Goal: Task Accomplishment & Management: Manage account settings

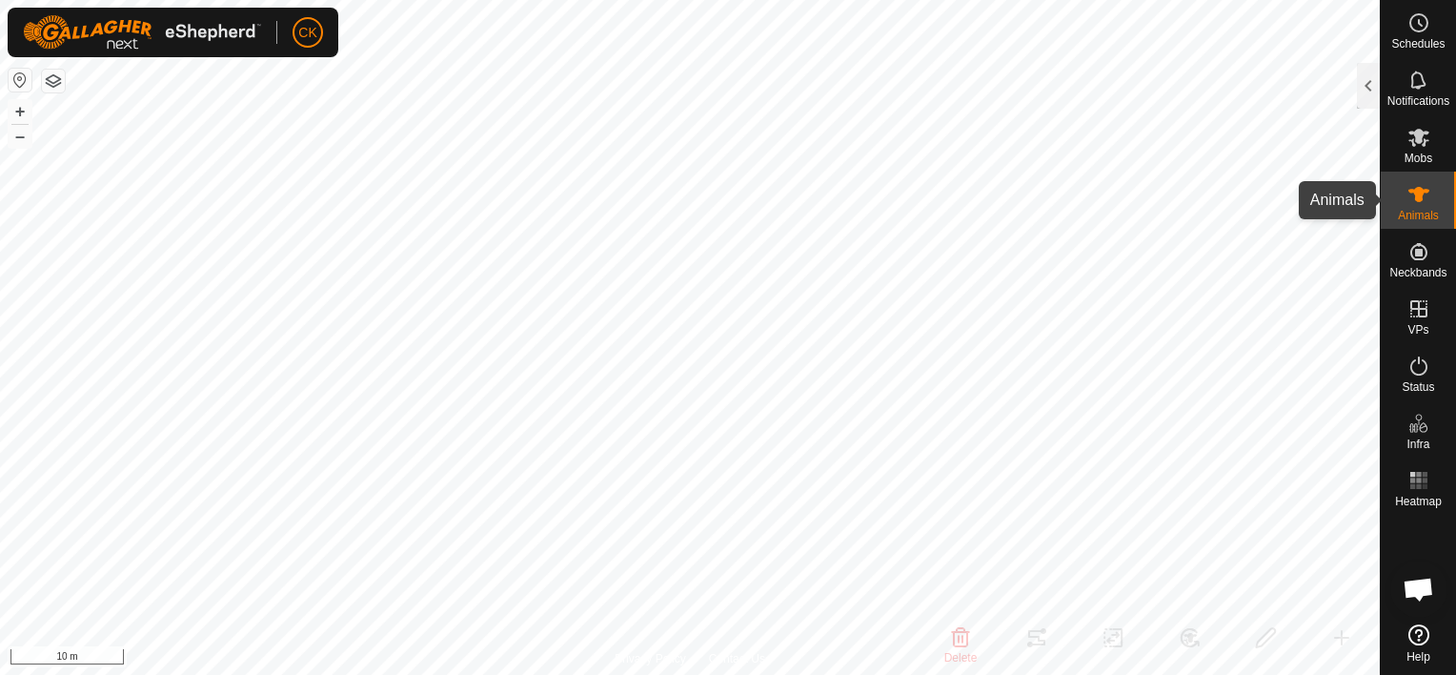
click at [1422, 193] on icon at bounding box center [1419, 194] width 21 height 15
click at [1360, 84] on div at bounding box center [1368, 86] width 23 height 46
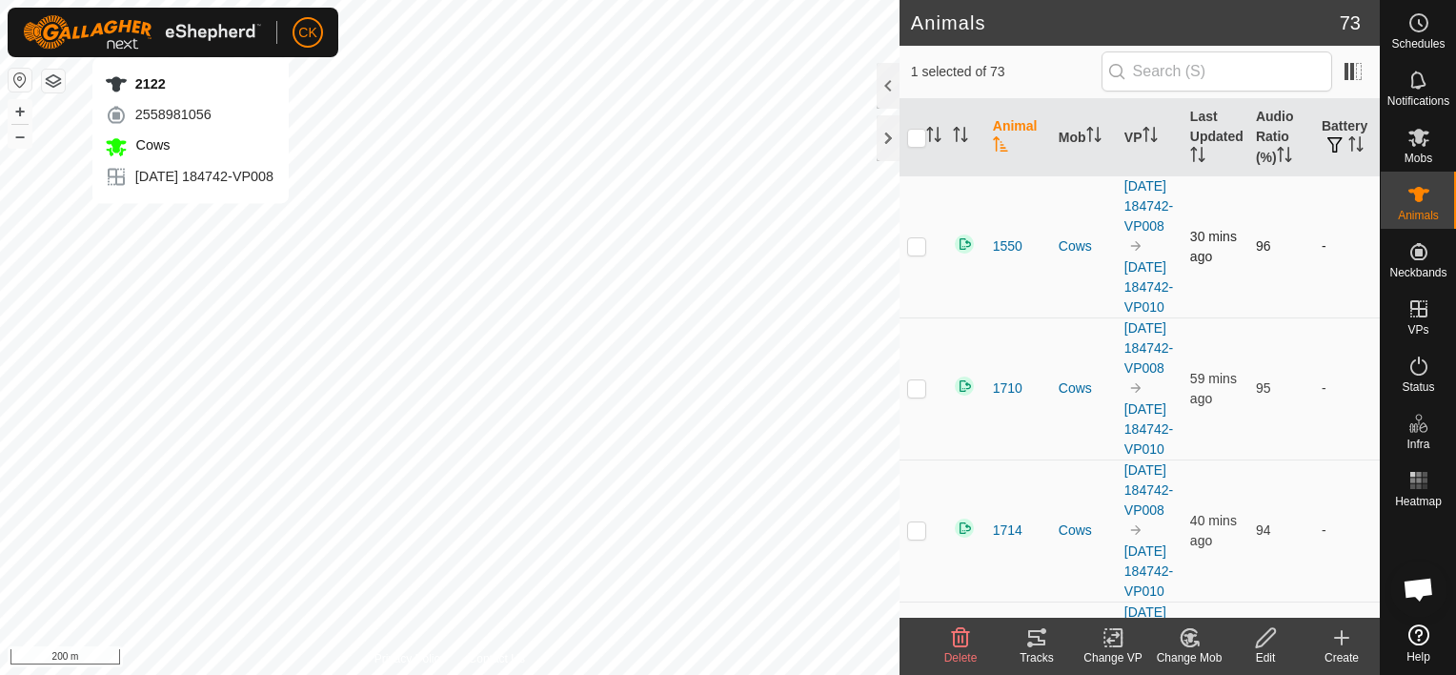
checkbox input "false"
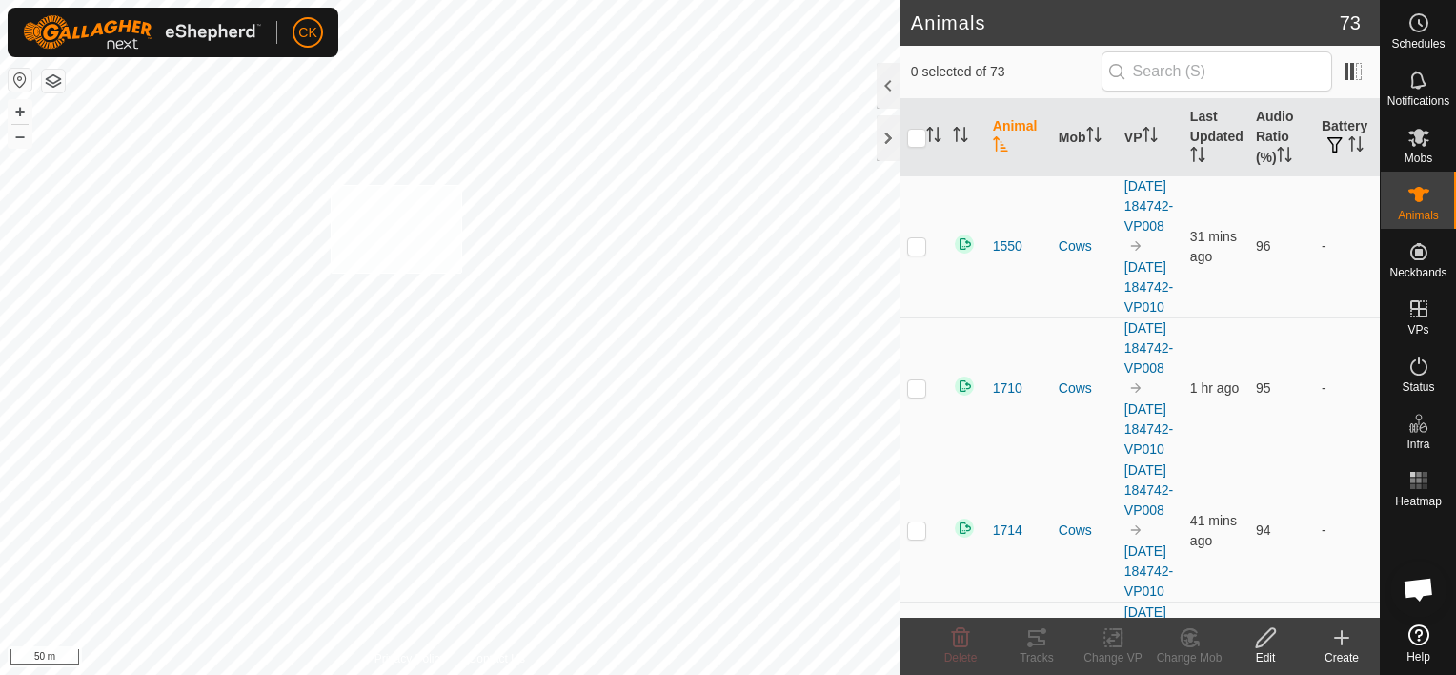
checkbox input "true"
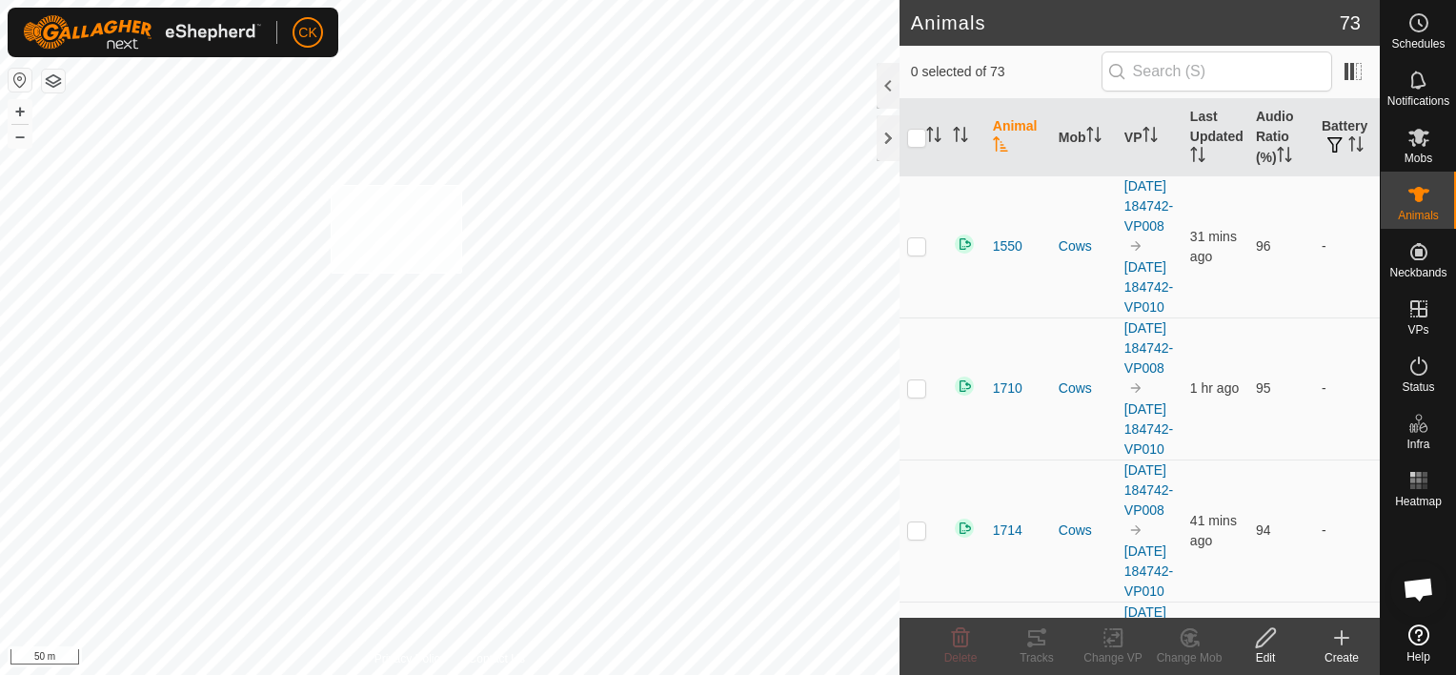
checkbox input "true"
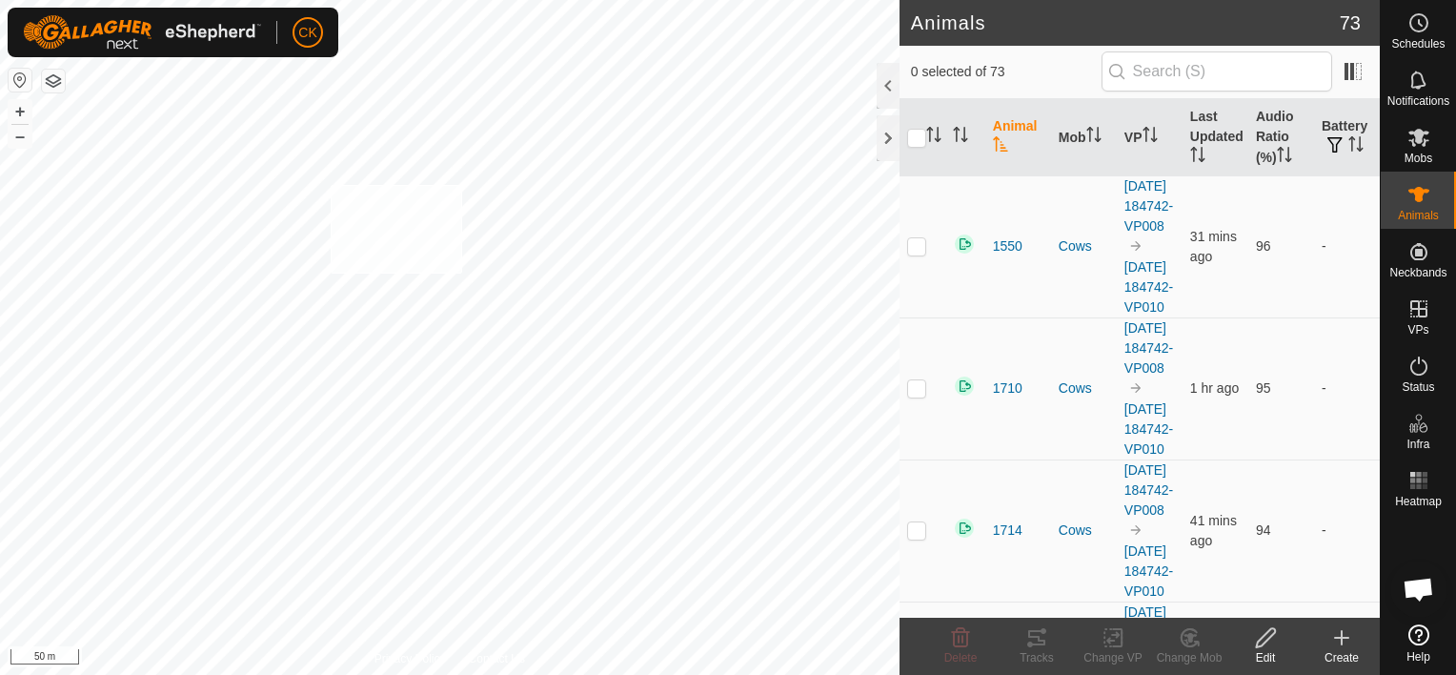
checkbox input "true"
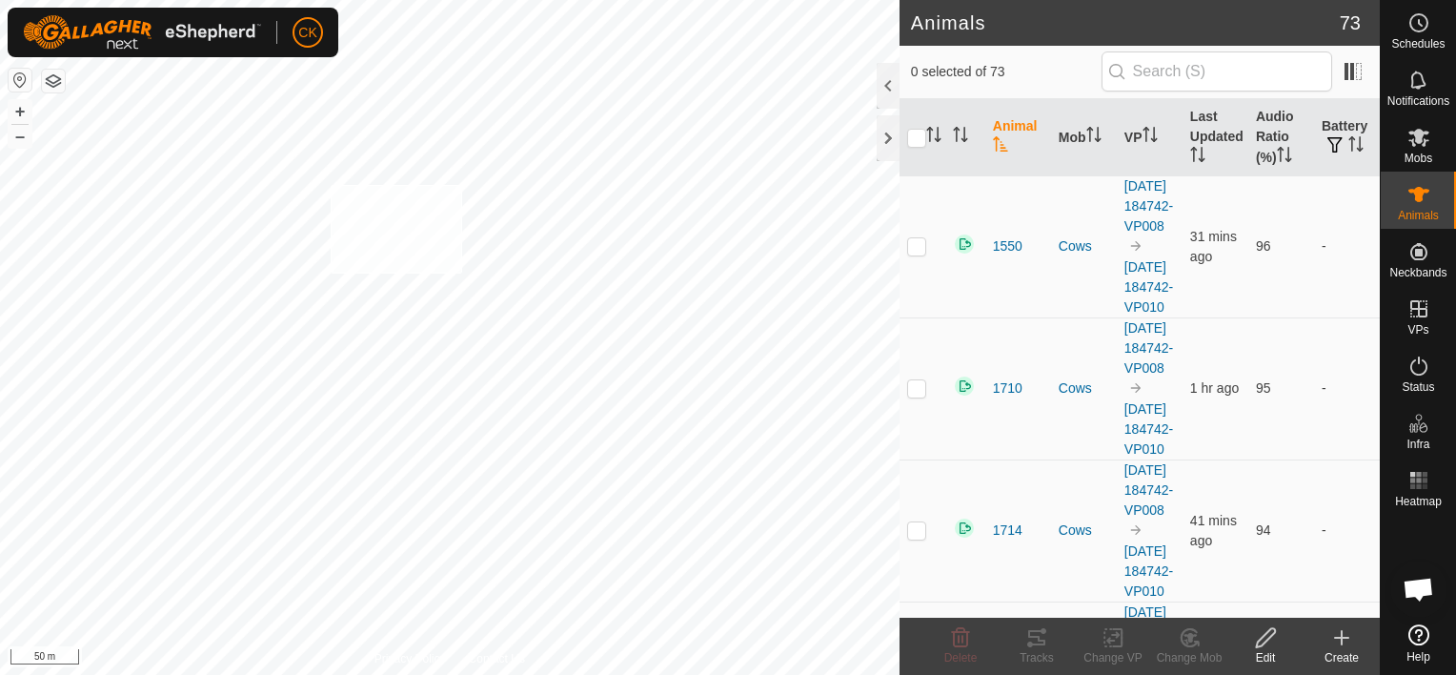
checkbox input "true"
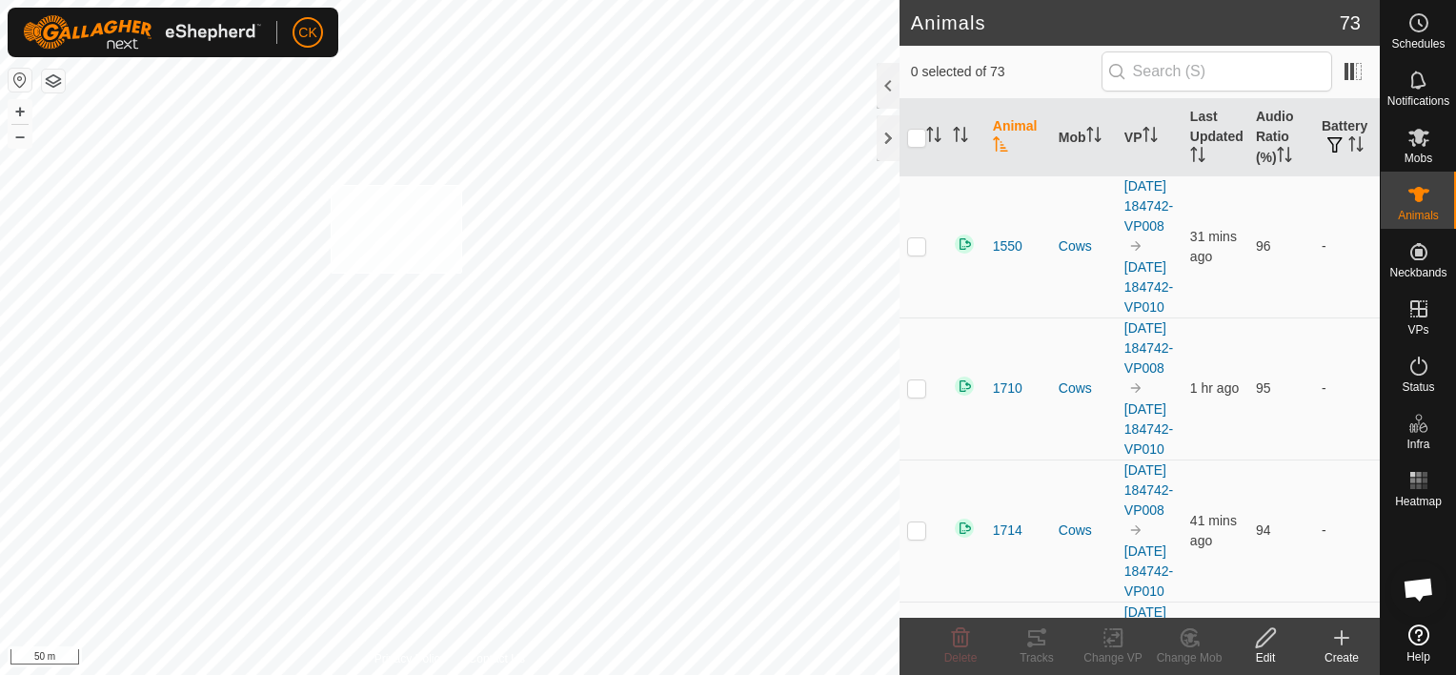
checkbox input "true"
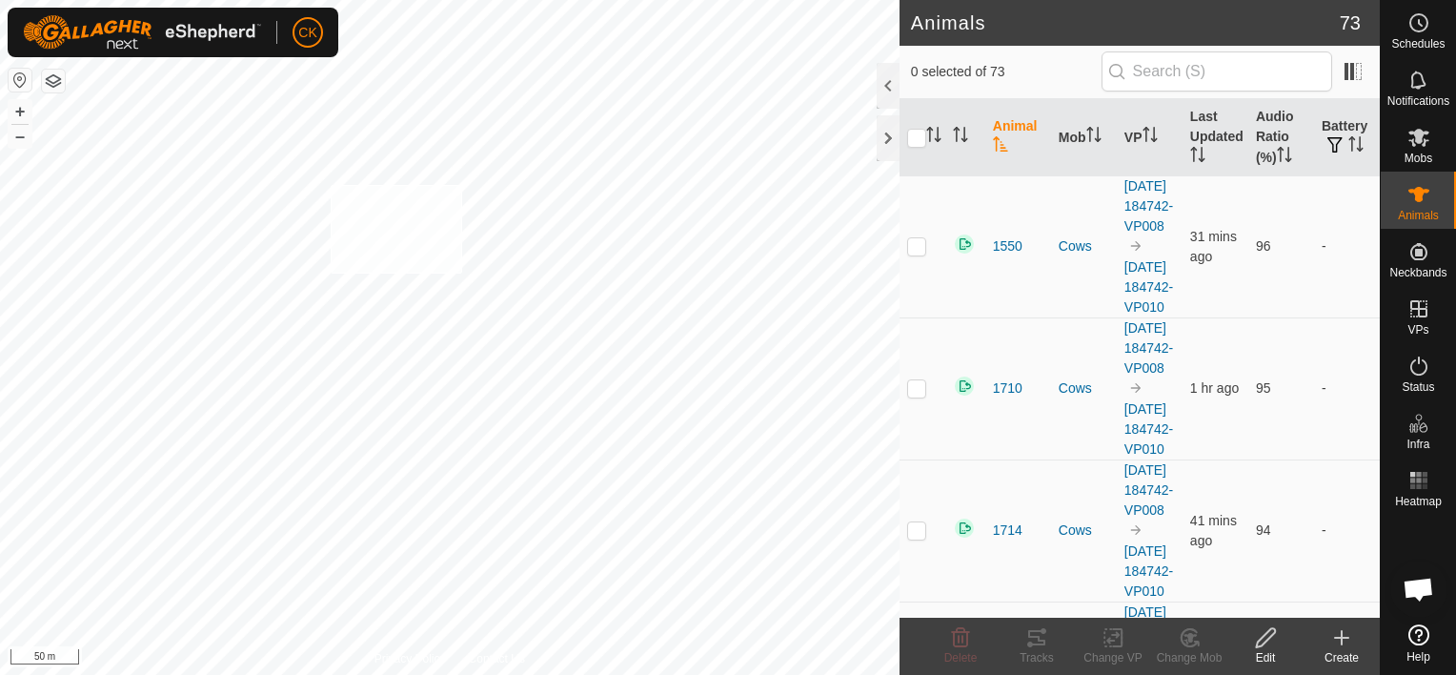
checkbox input "true"
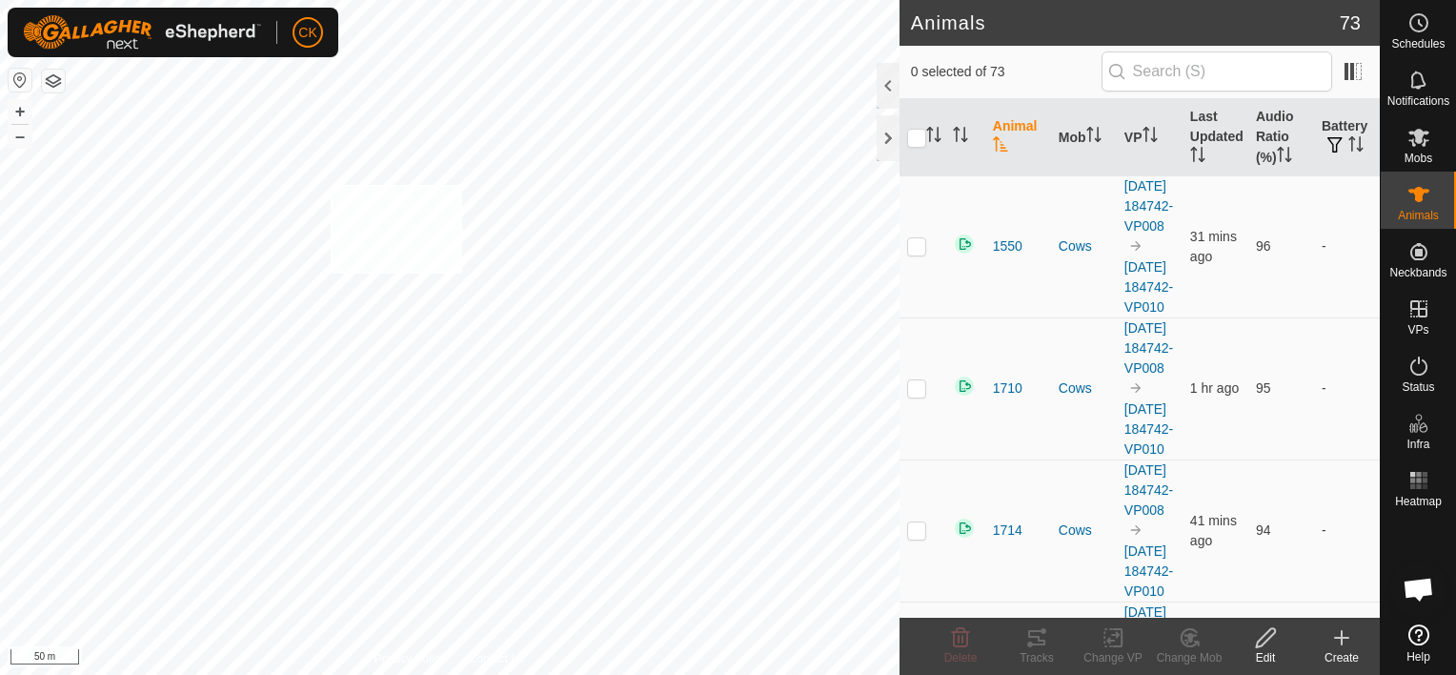
checkbox input "true"
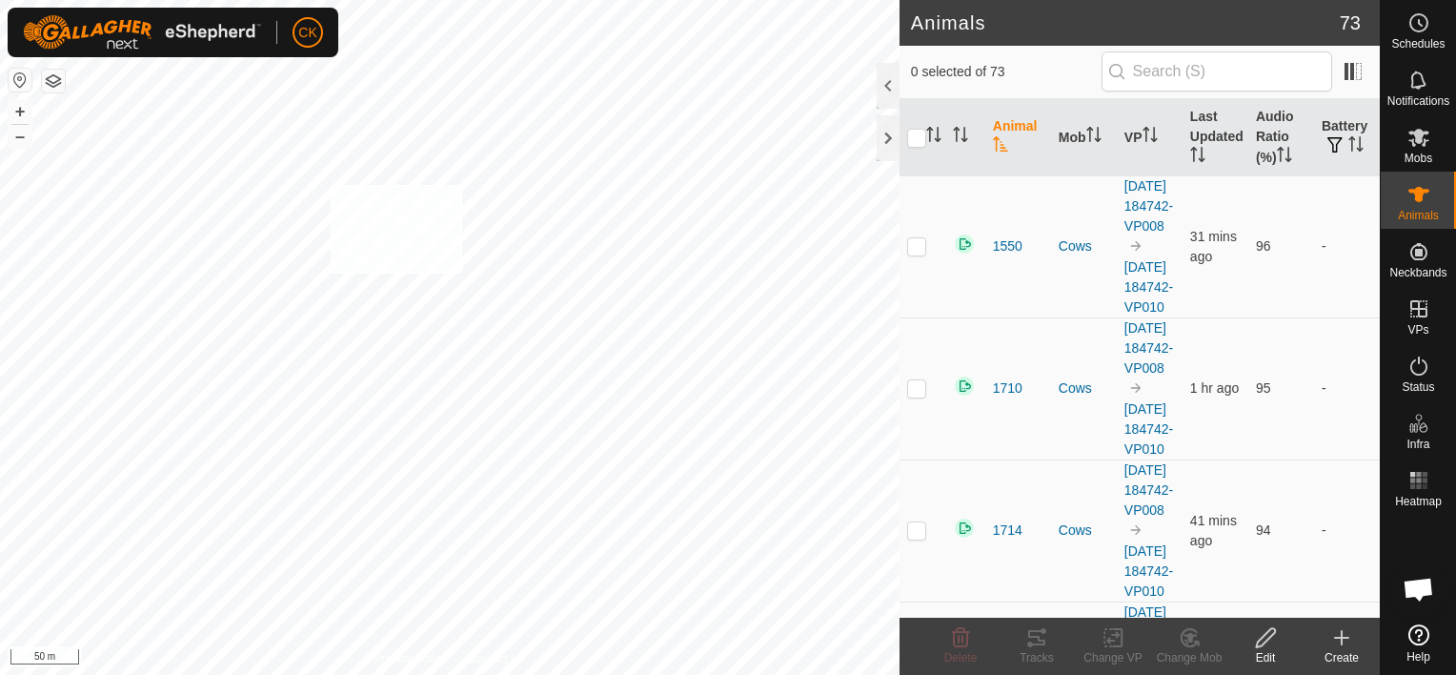
checkbox input "true"
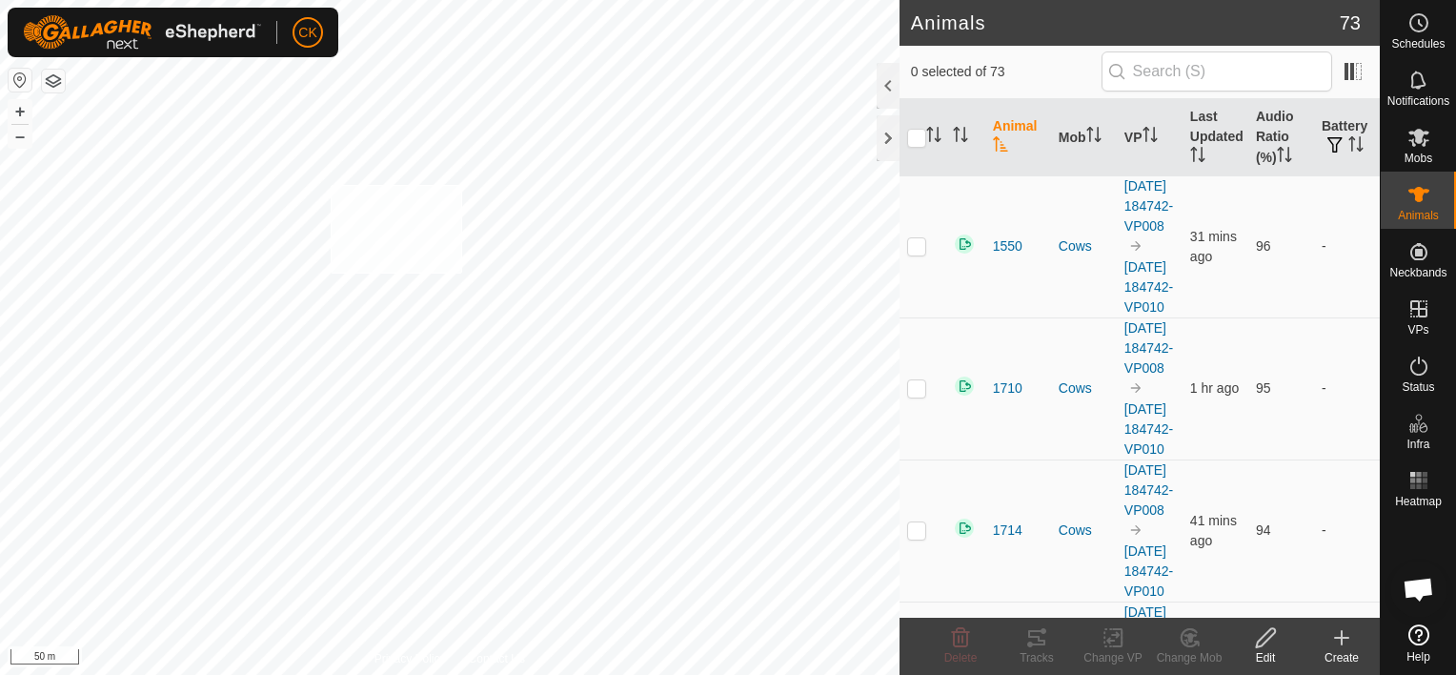
checkbox input "true"
click at [916, 137] on input "checkbox" at bounding box center [916, 138] width 19 height 19
checkbox input "true"
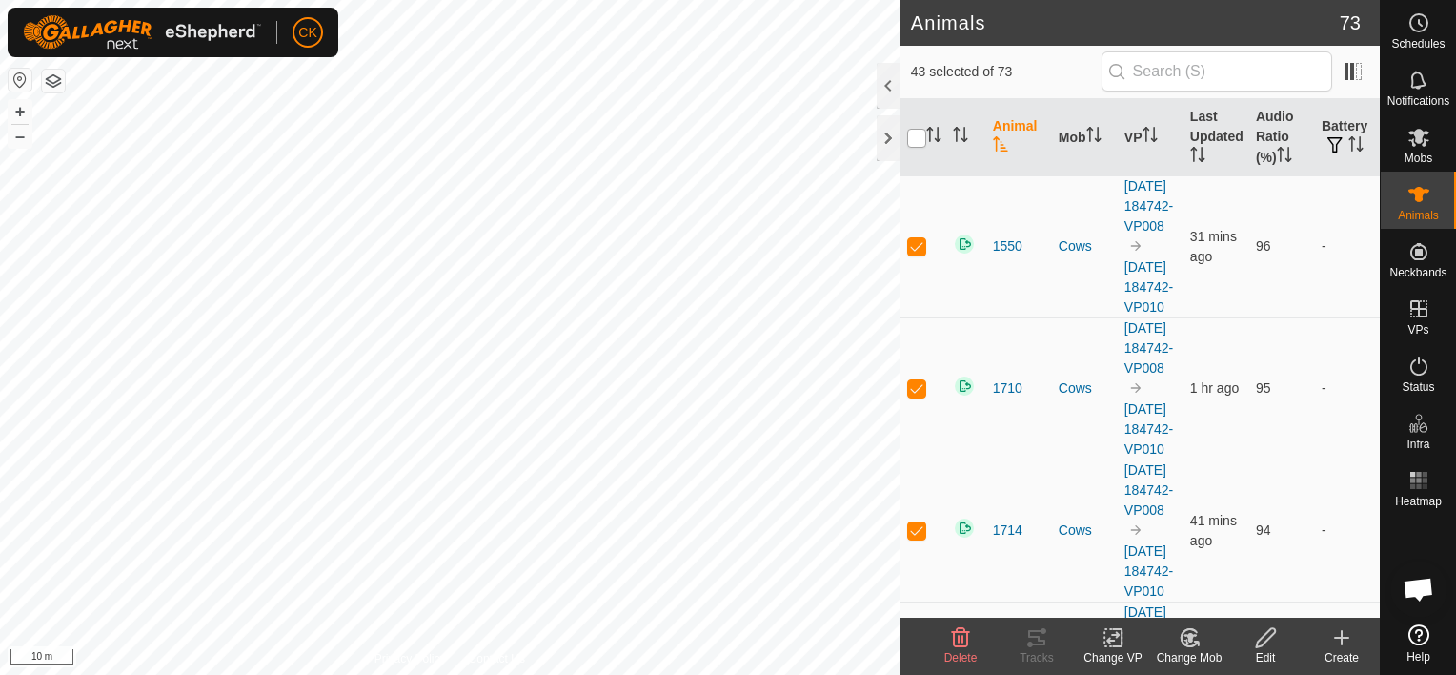
checkbox input "true"
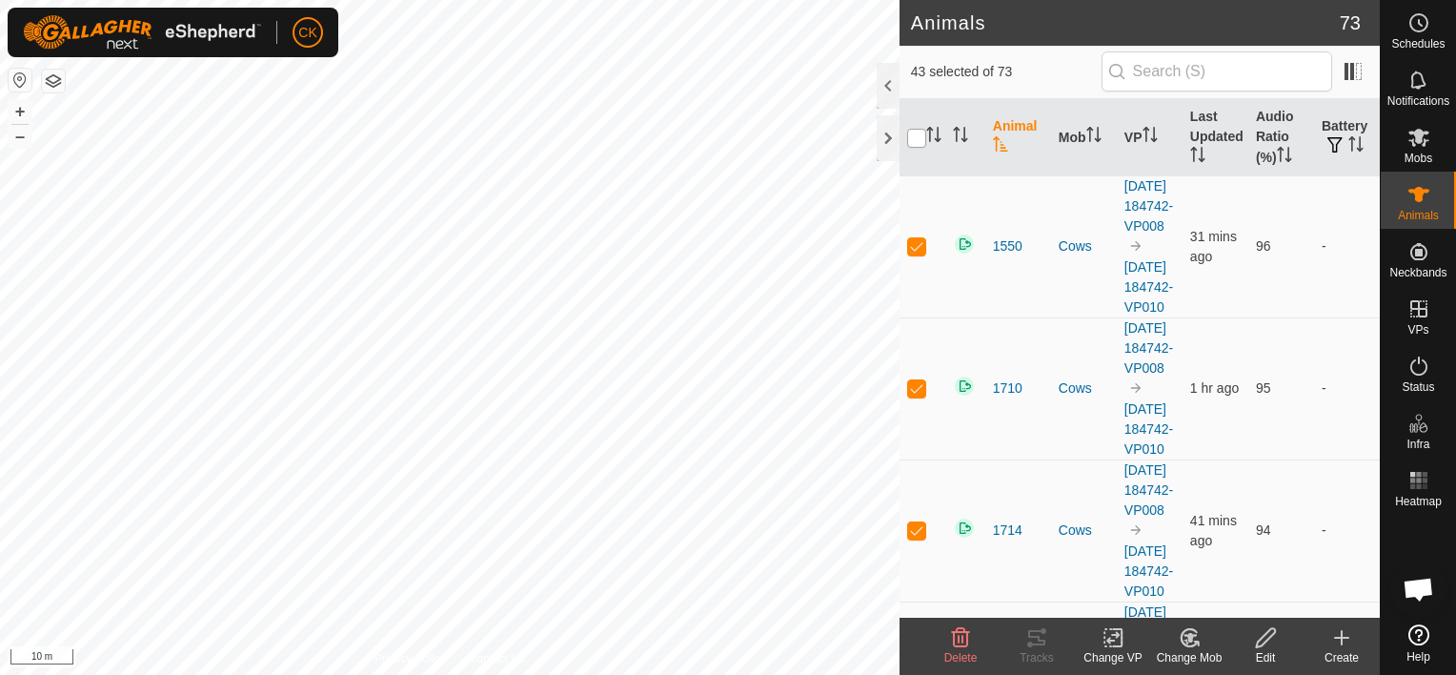
checkbox input "true"
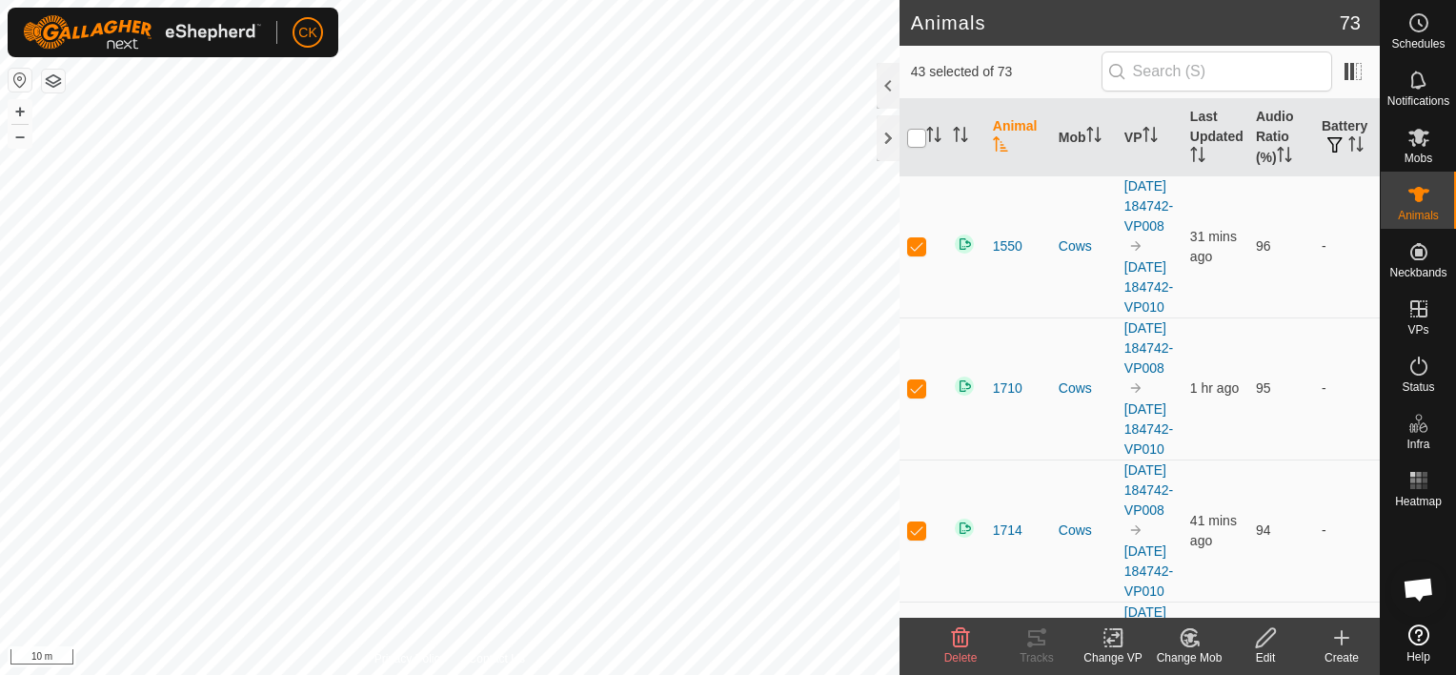
checkbox input "true"
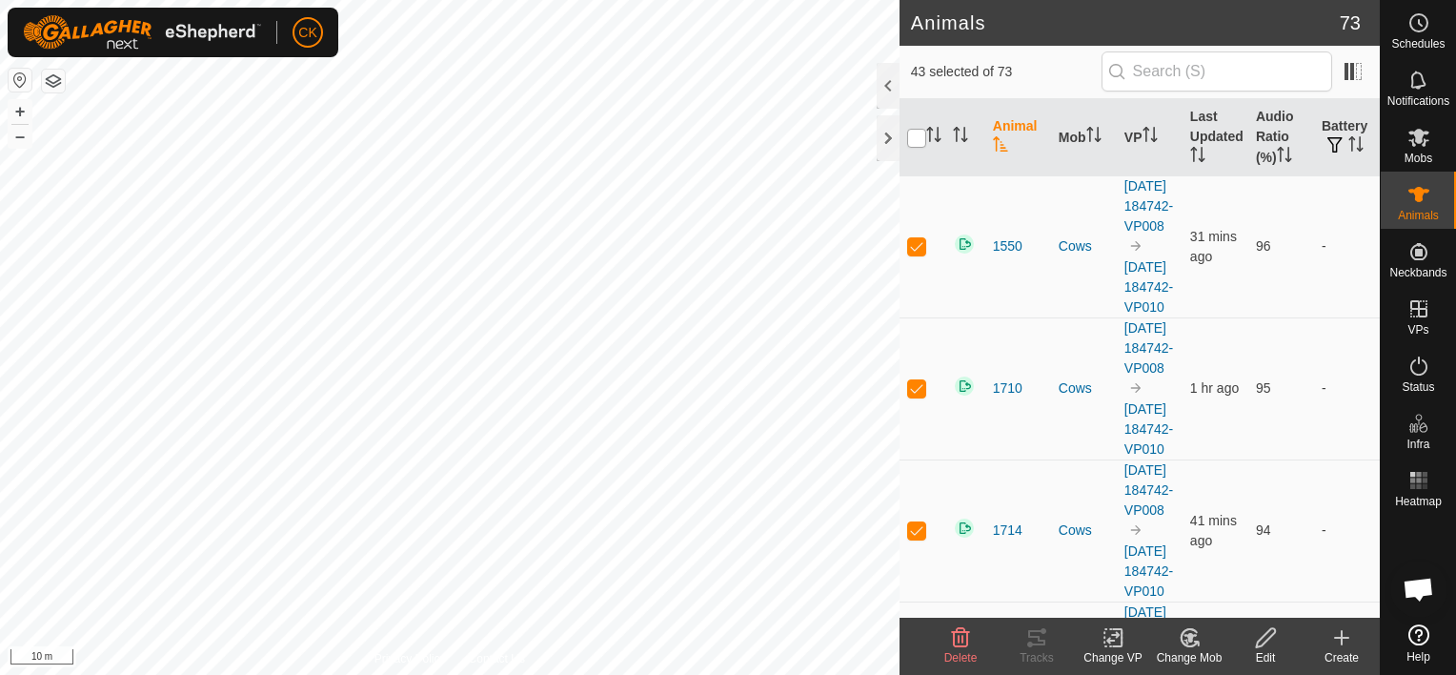
checkbox input "true"
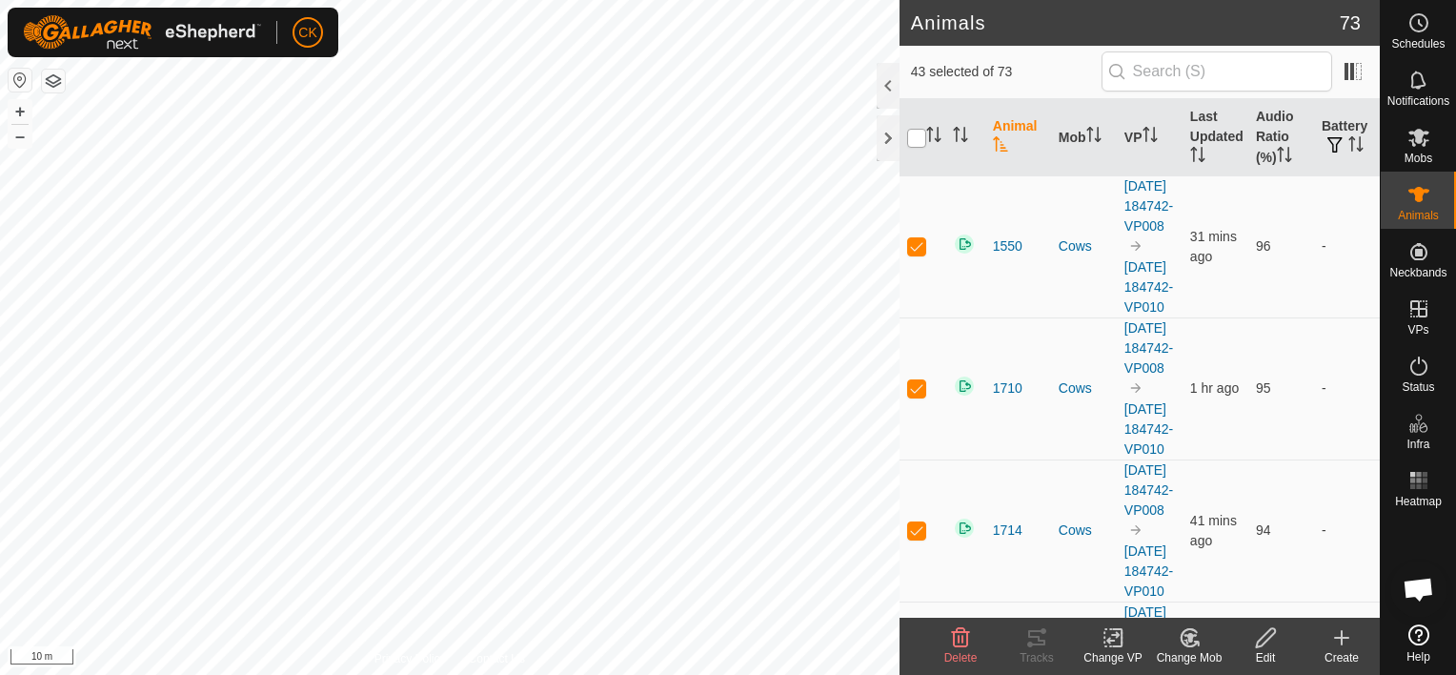
checkbox input "true"
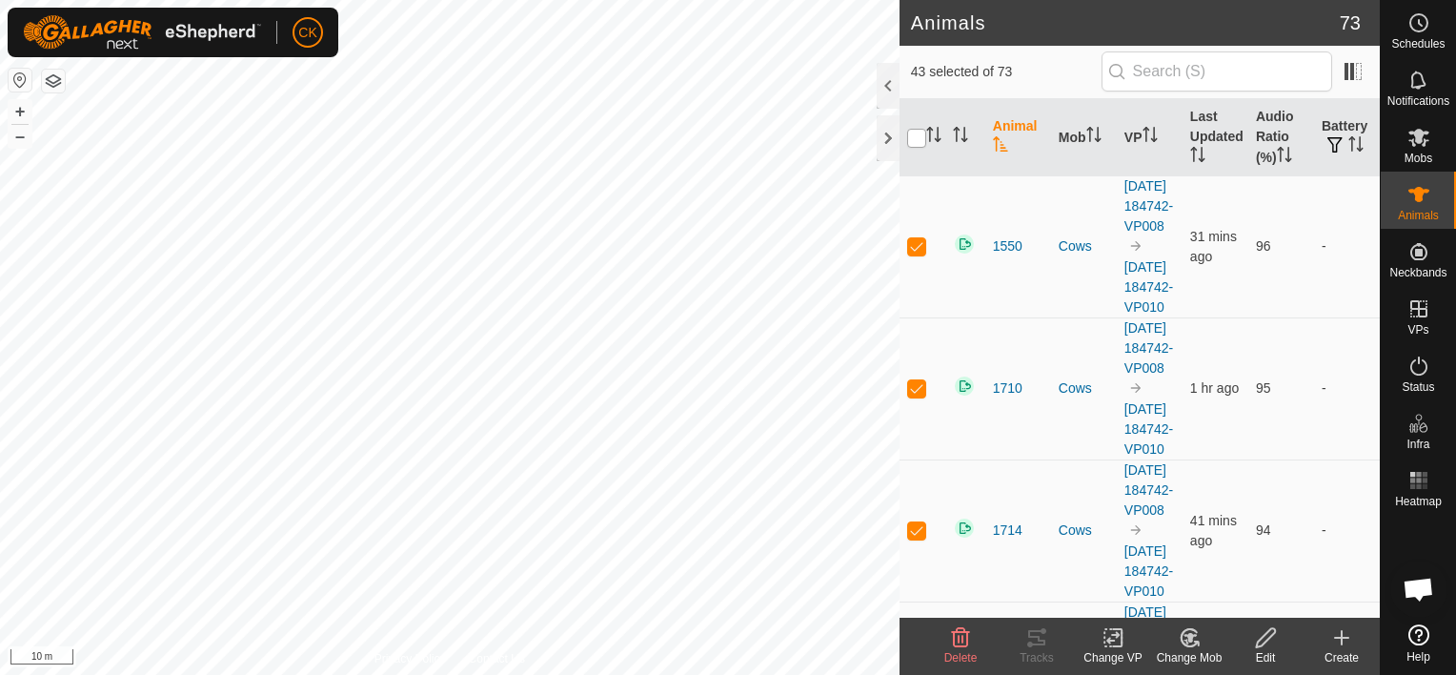
checkbox input "true"
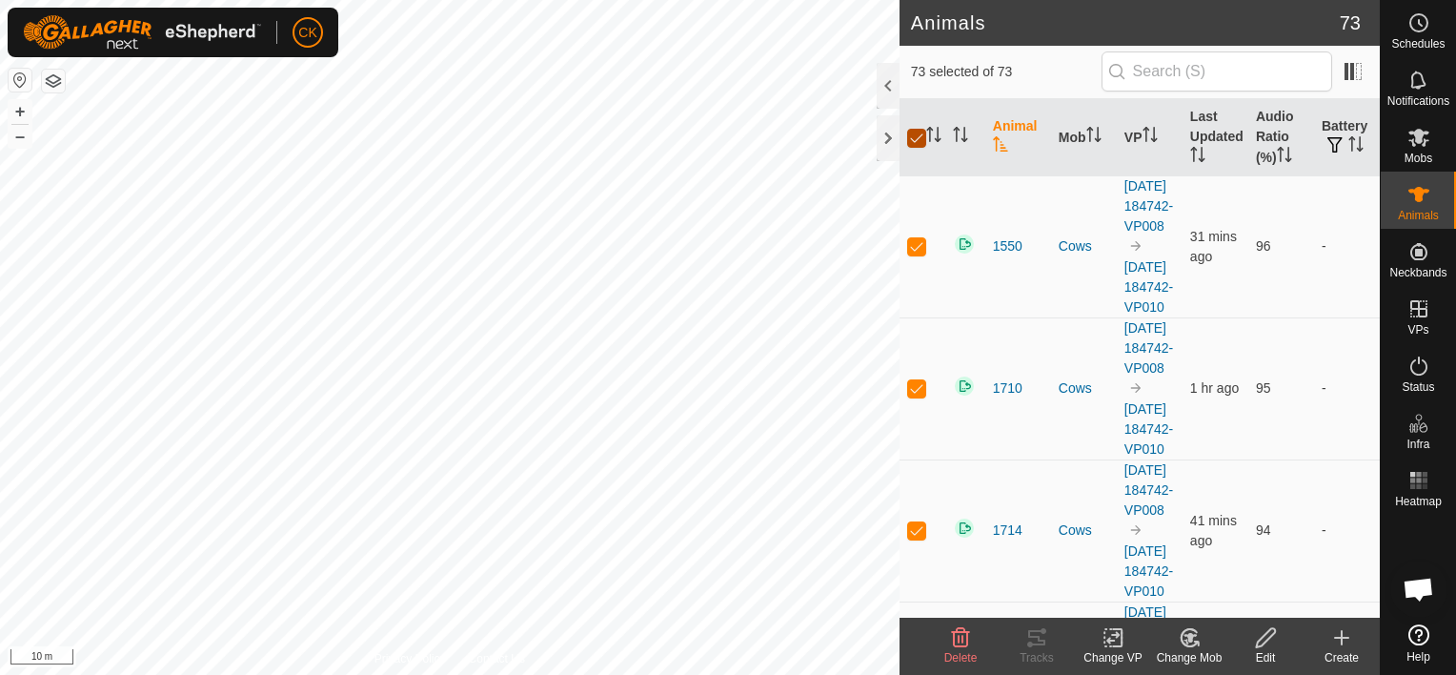
click at [916, 137] on input "checkbox" at bounding box center [916, 138] width 19 height 19
checkbox input "false"
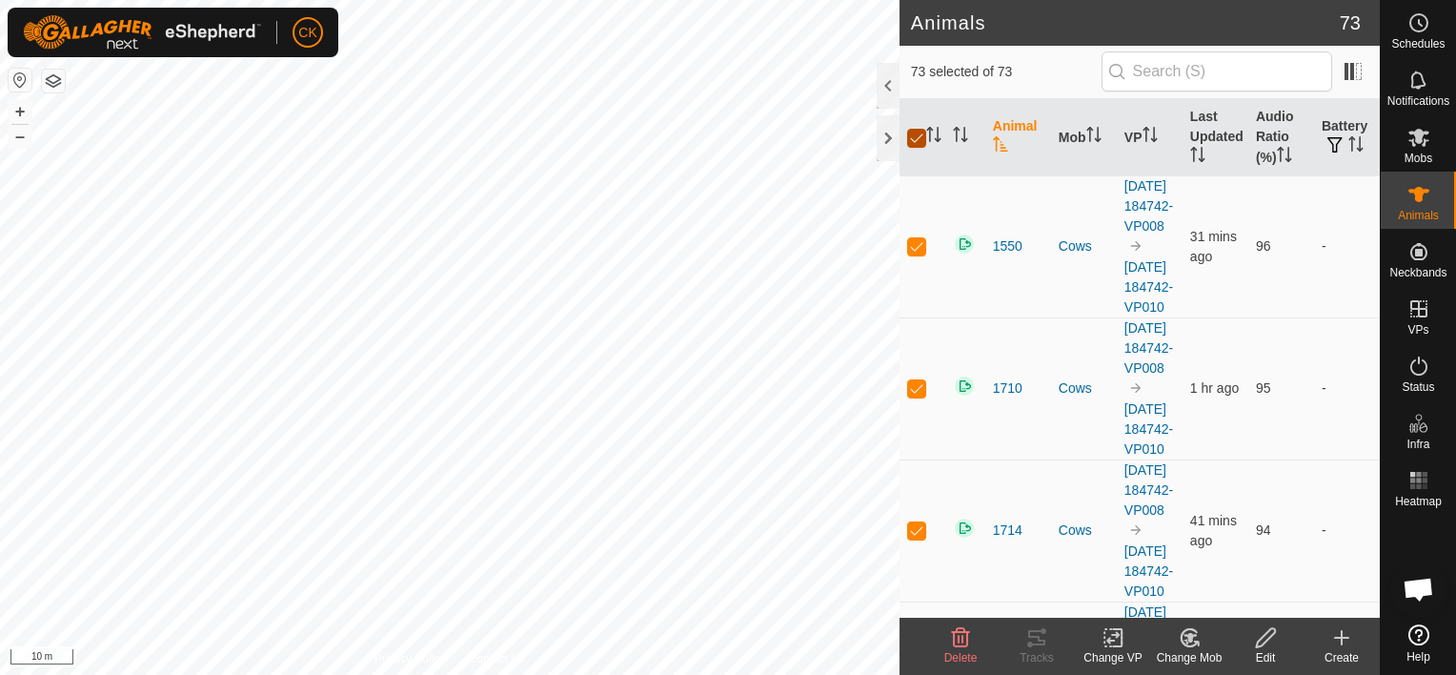
checkbox input "false"
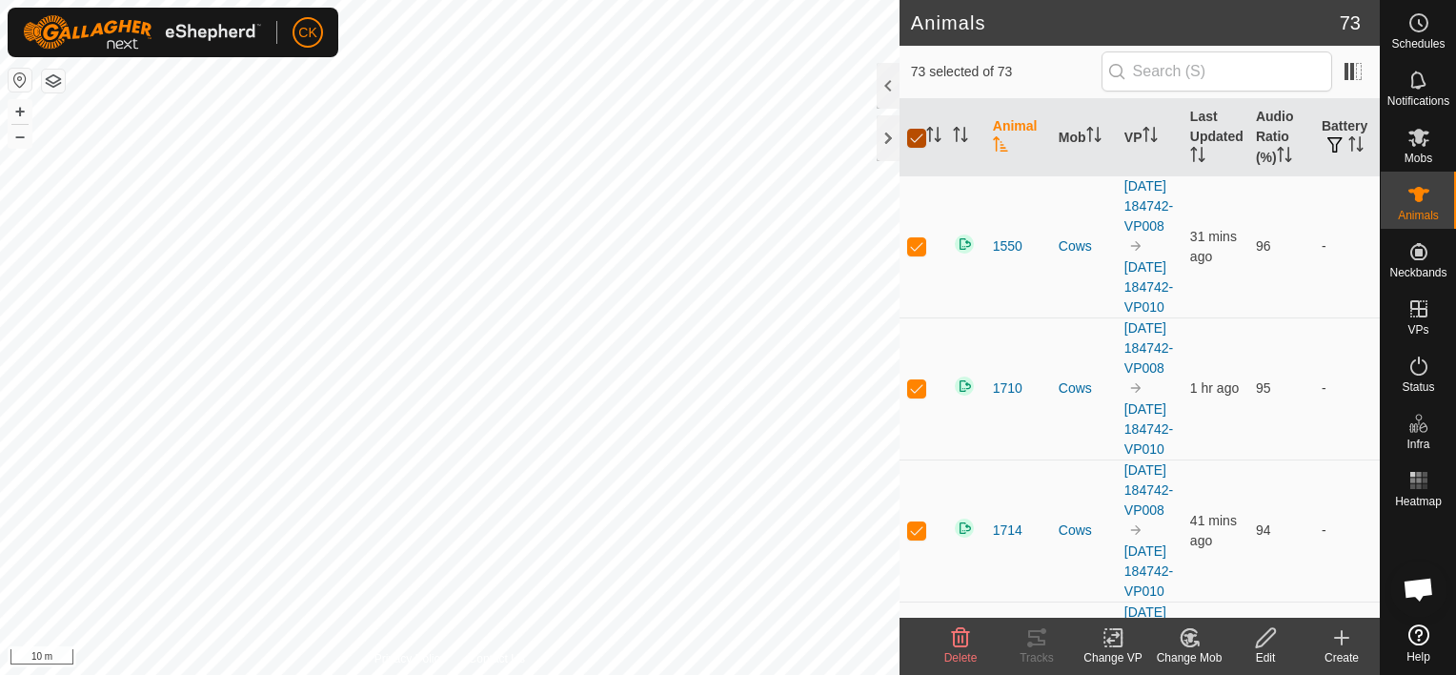
checkbox input "false"
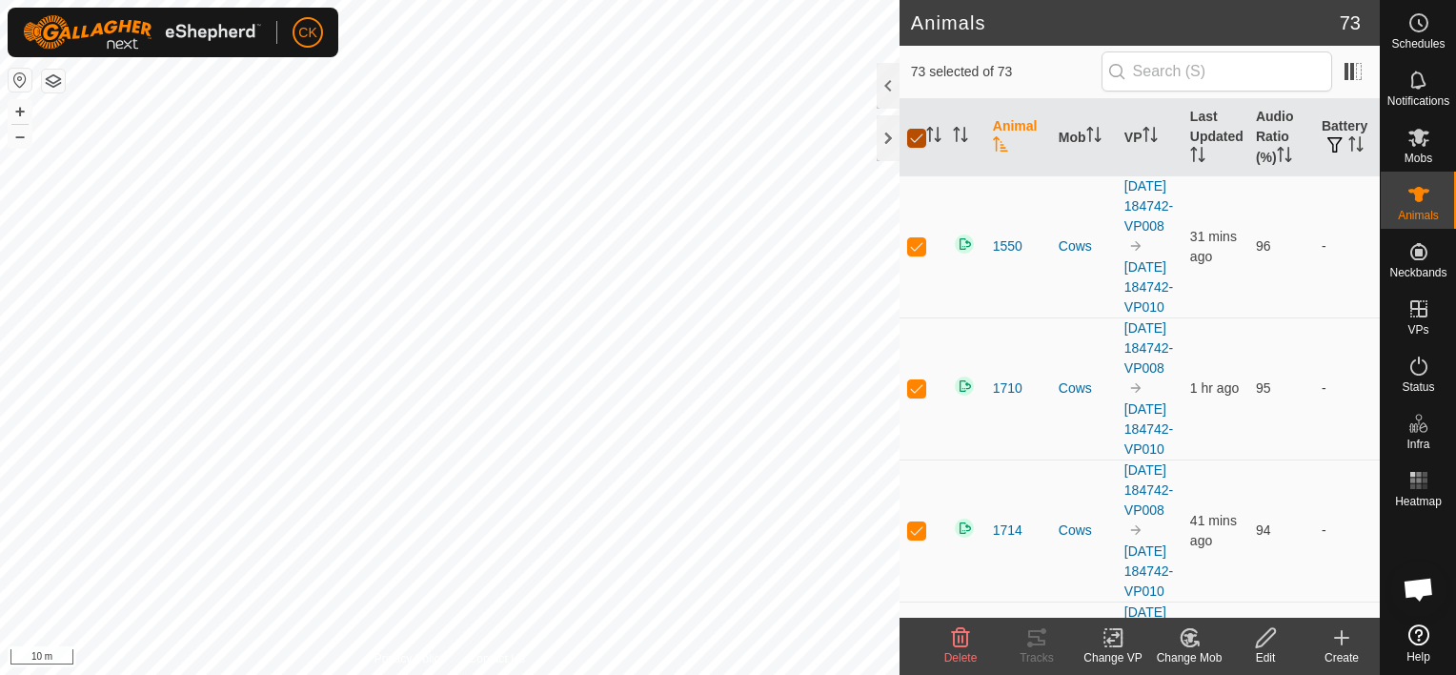
checkbox input "false"
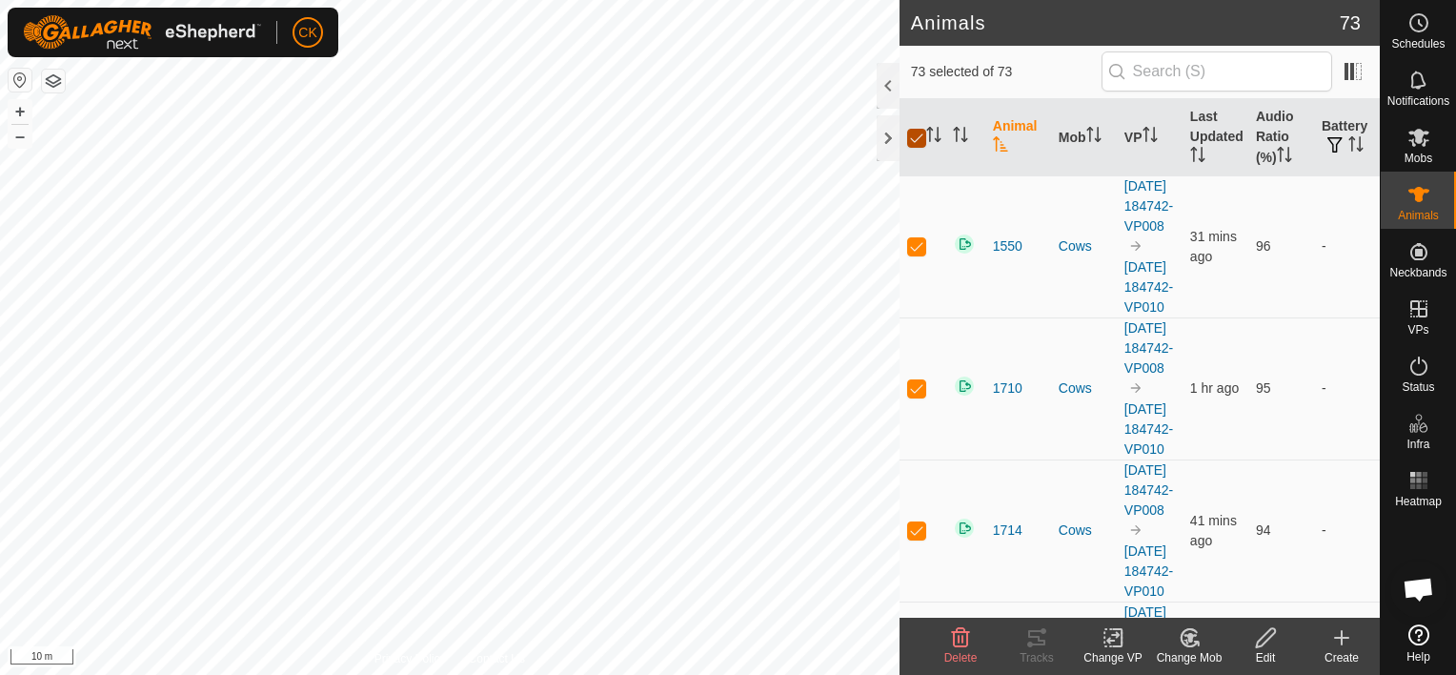
checkbox input "false"
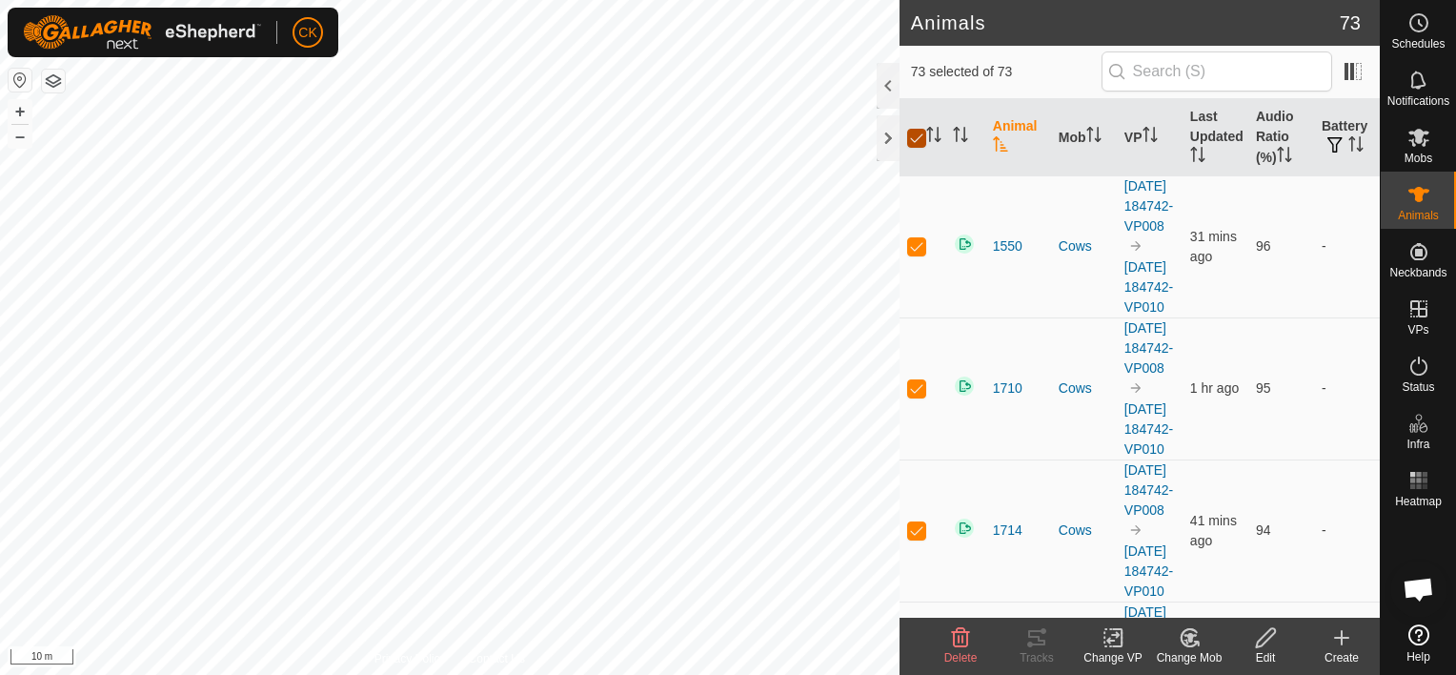
checkbox input "false"
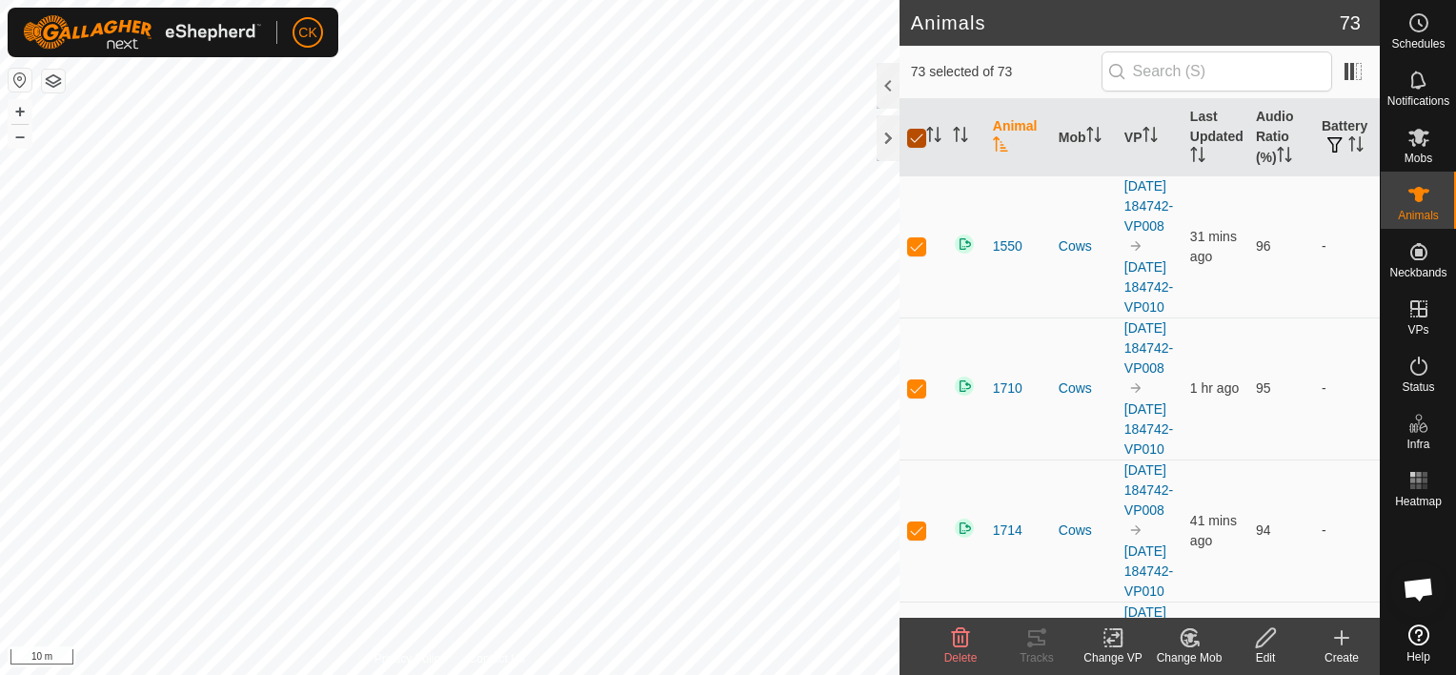
checkbox input "false"
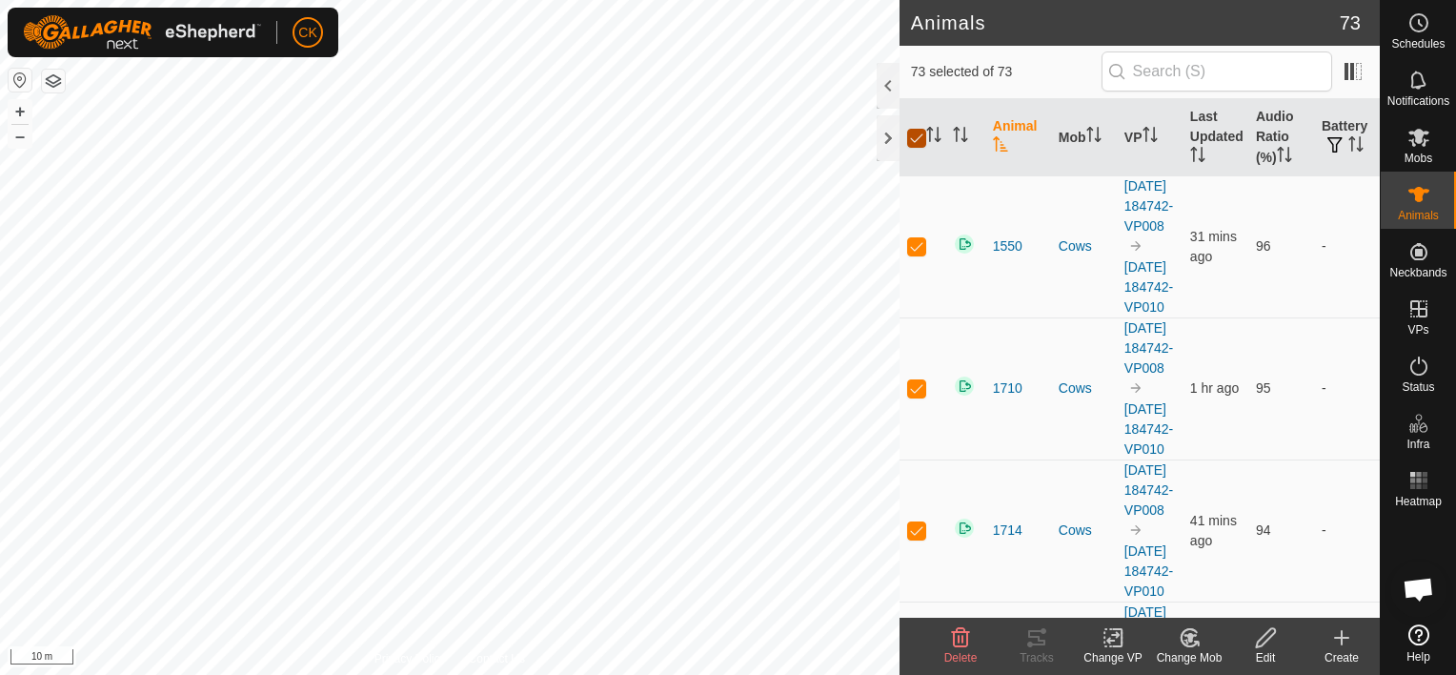
checkbox input "false"
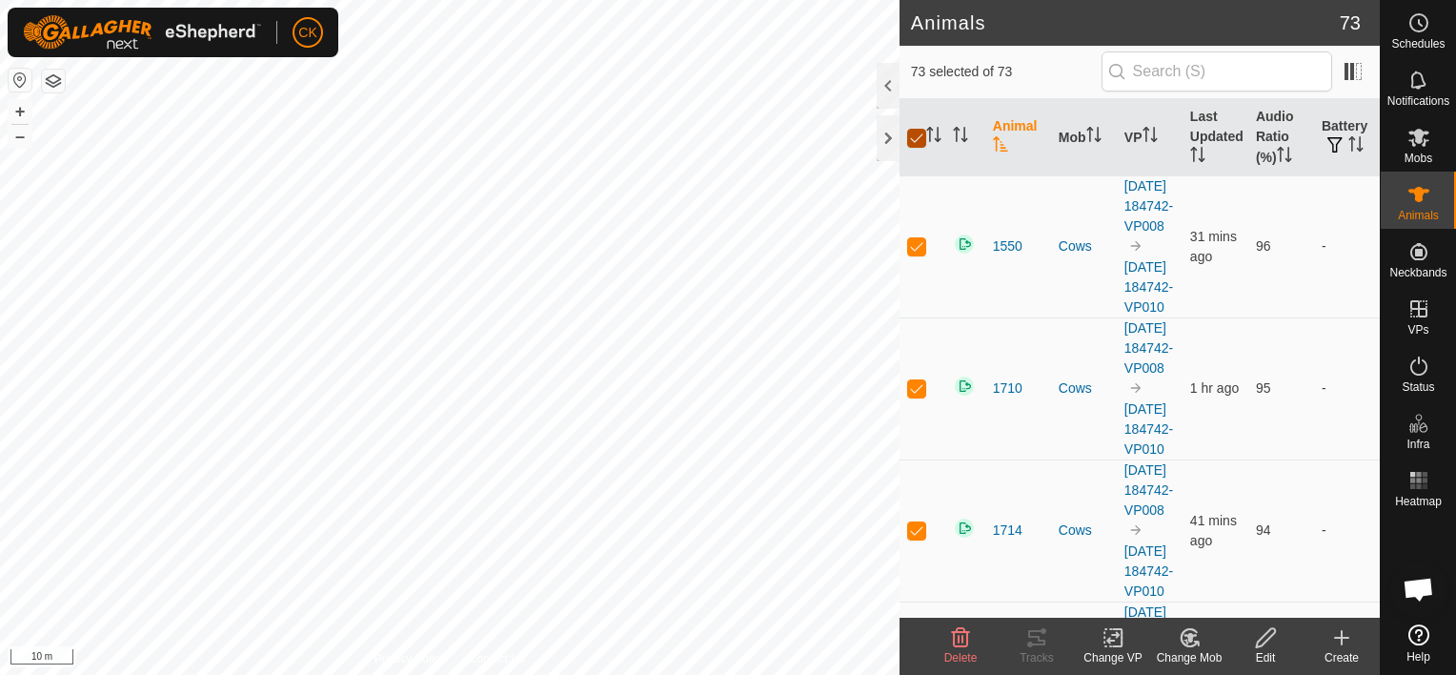
checkbox input "false"
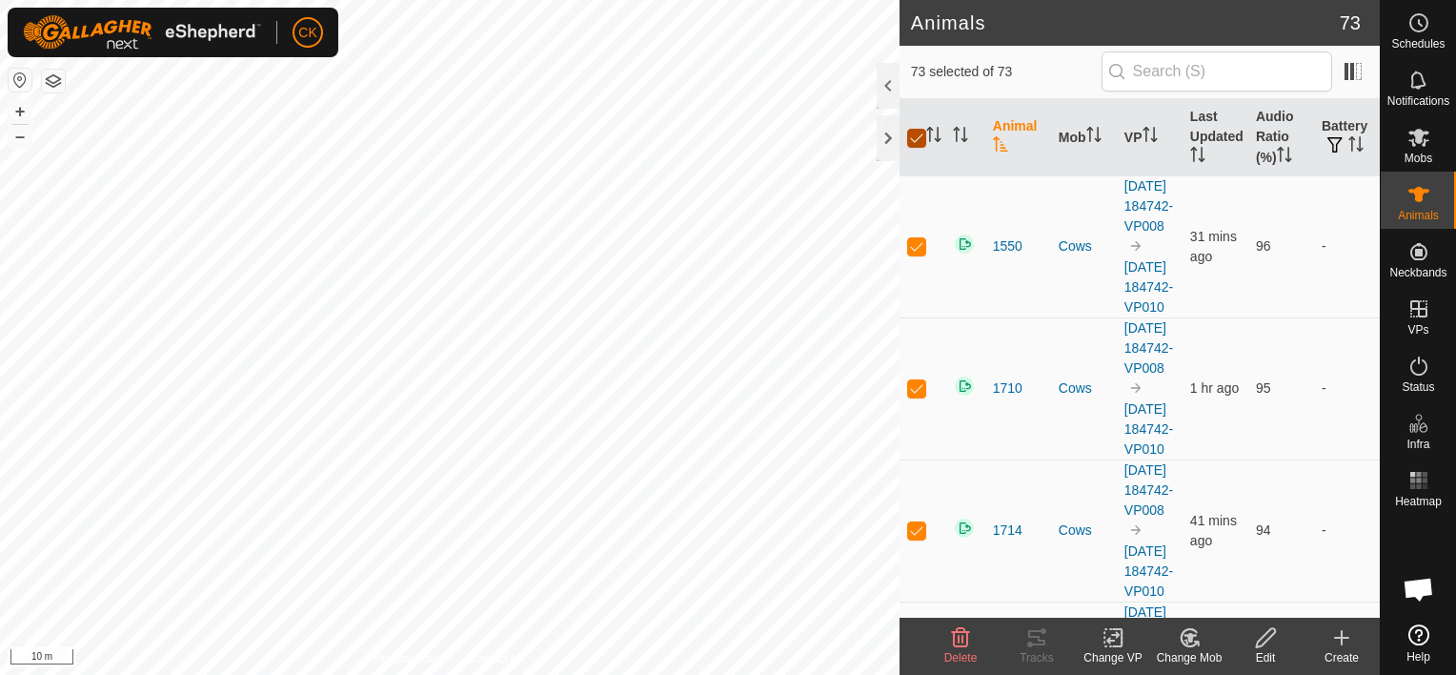
checkbox input "false"
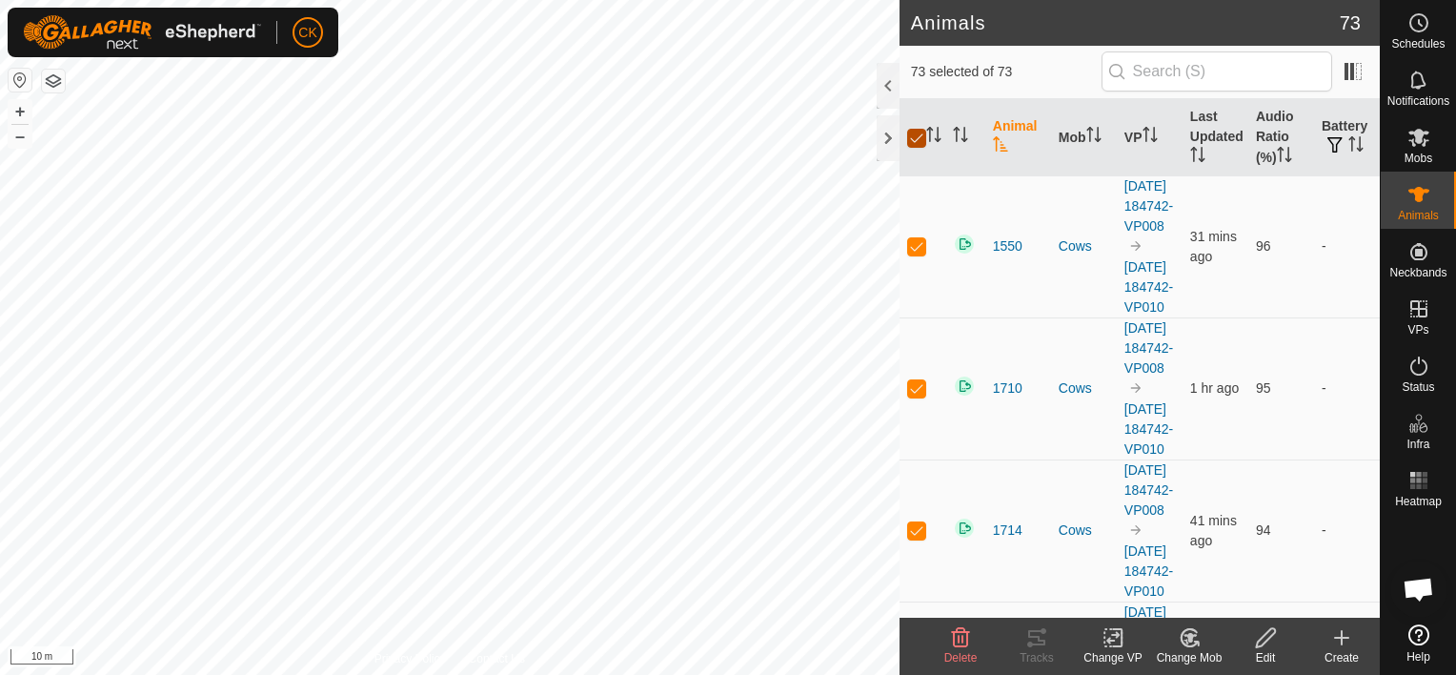
checkbox input "false"
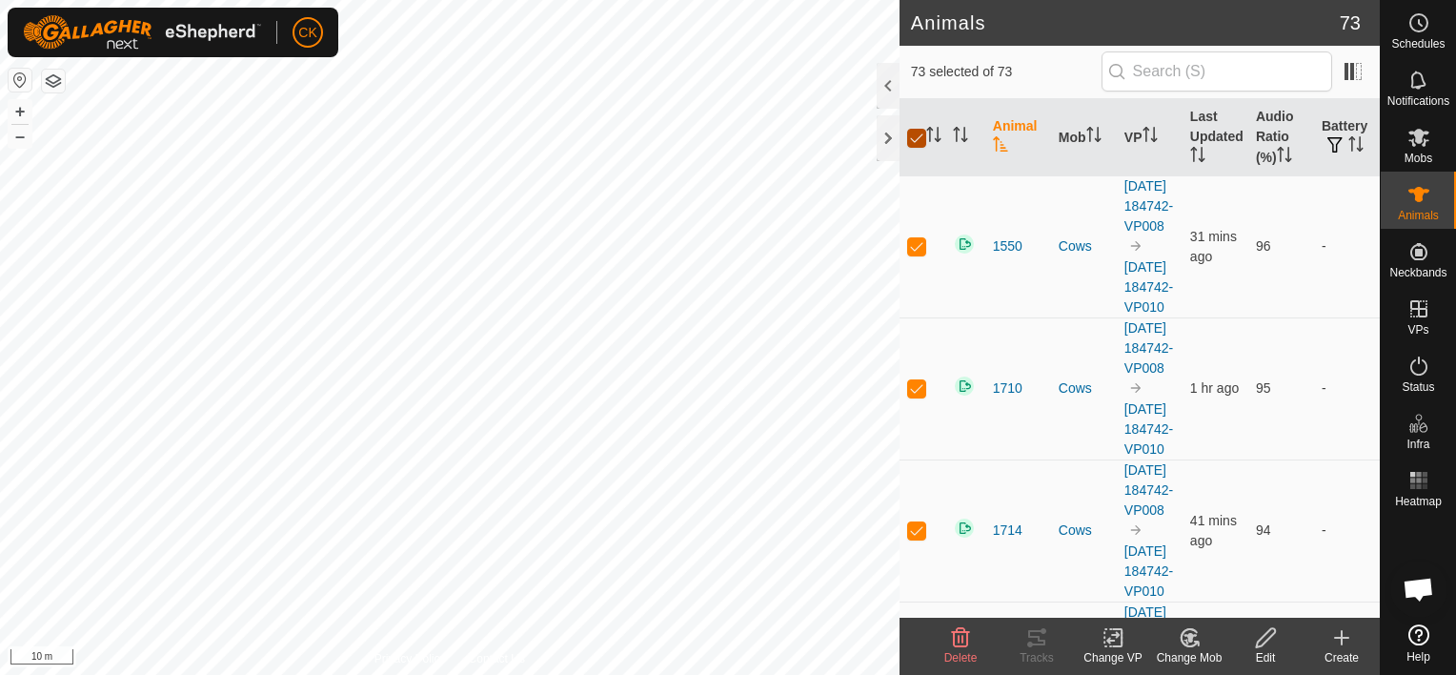
checkbox input "false"
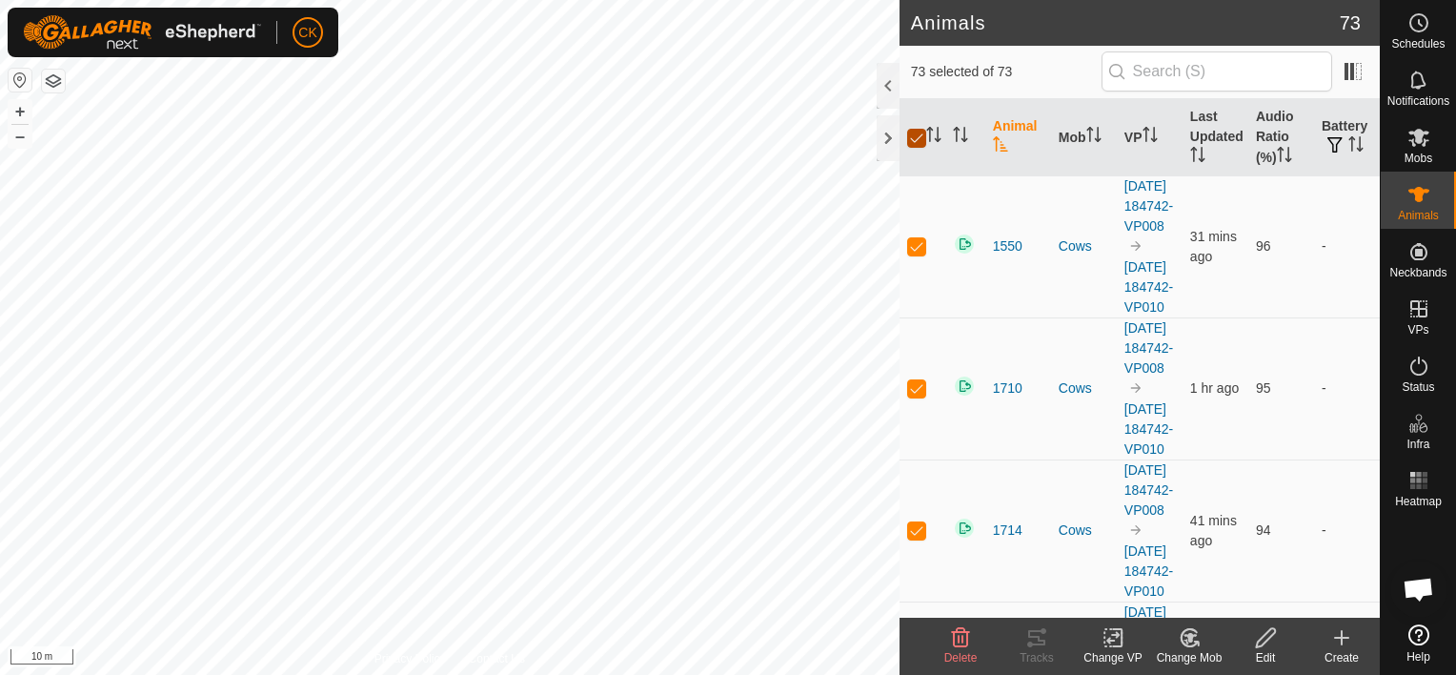
checkbox input "false"
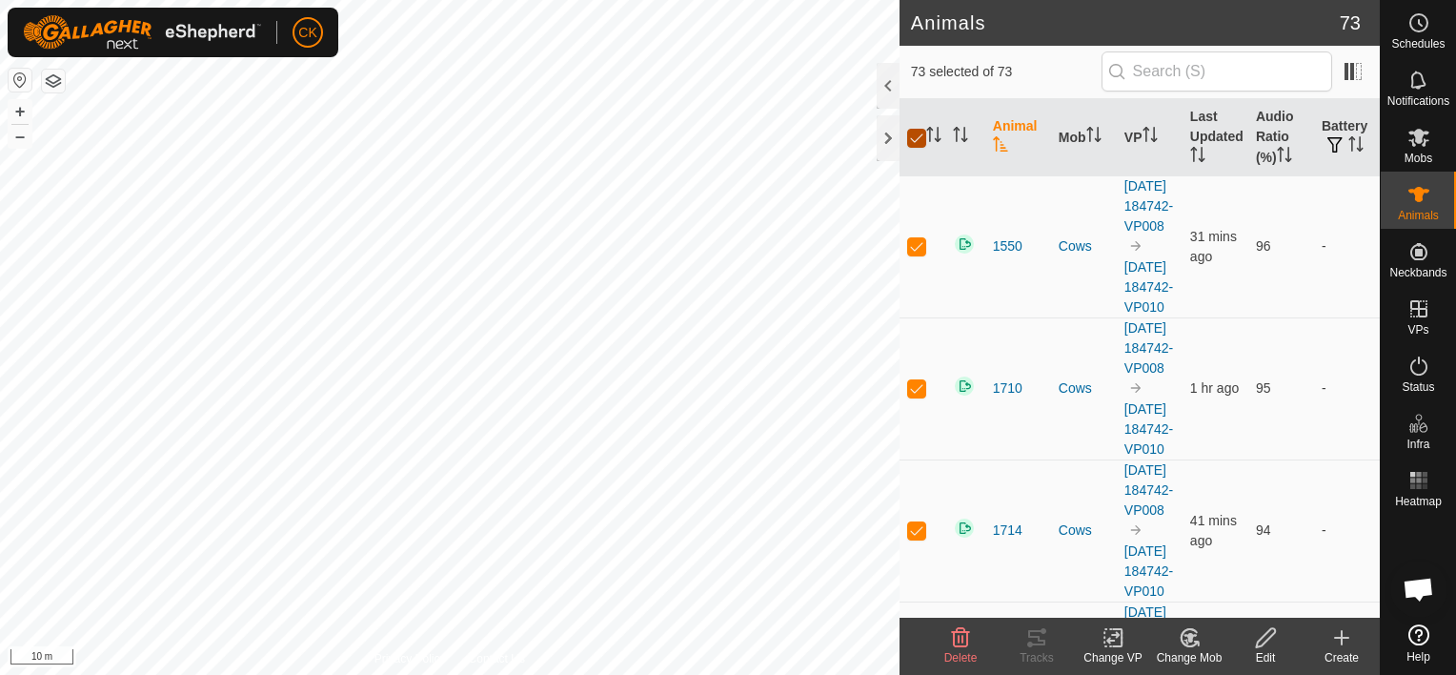
checkbox input "false"
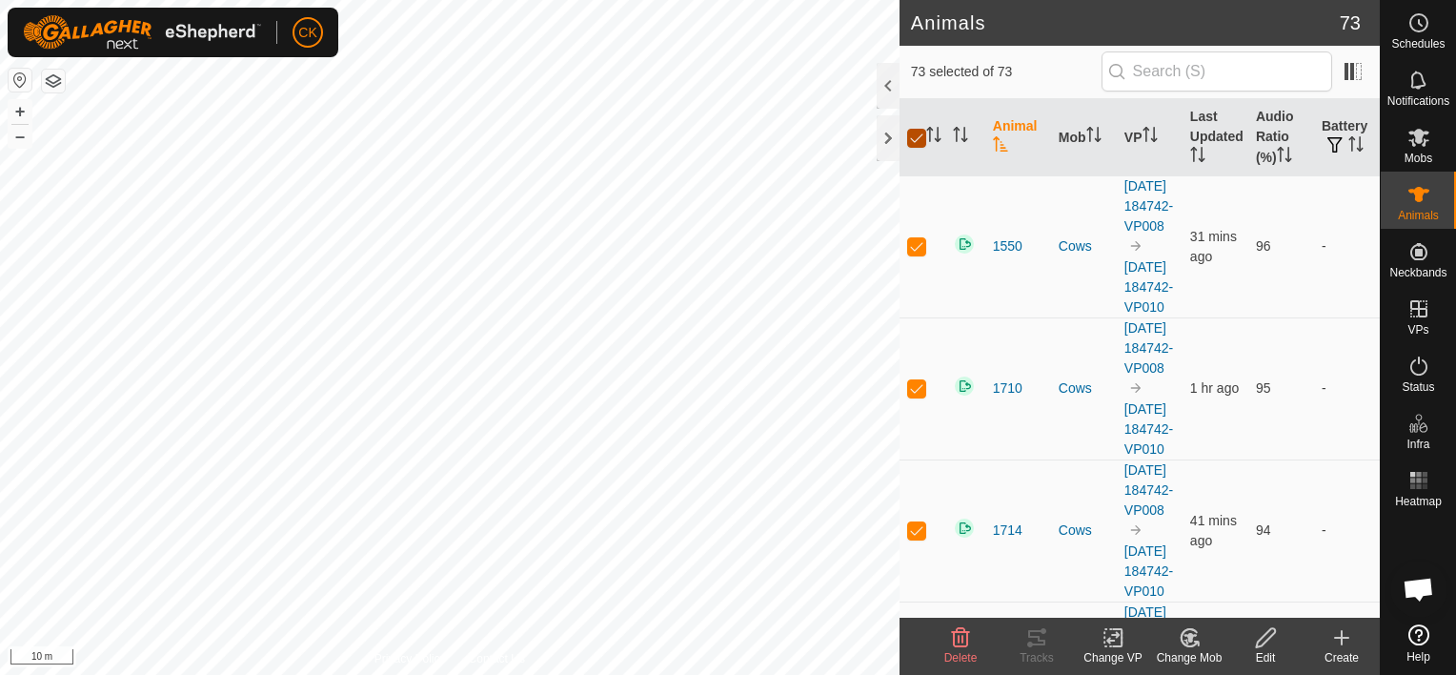
checkbox input "false"
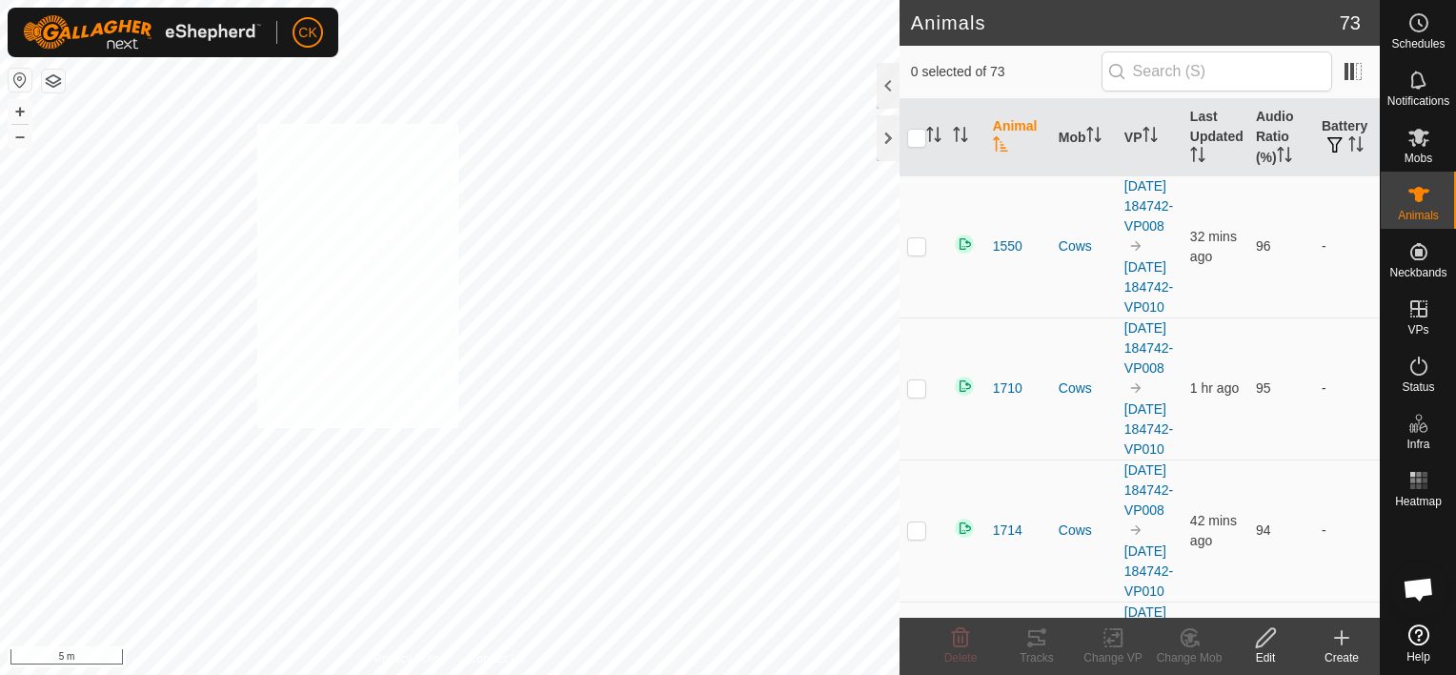
checkbox input "true"
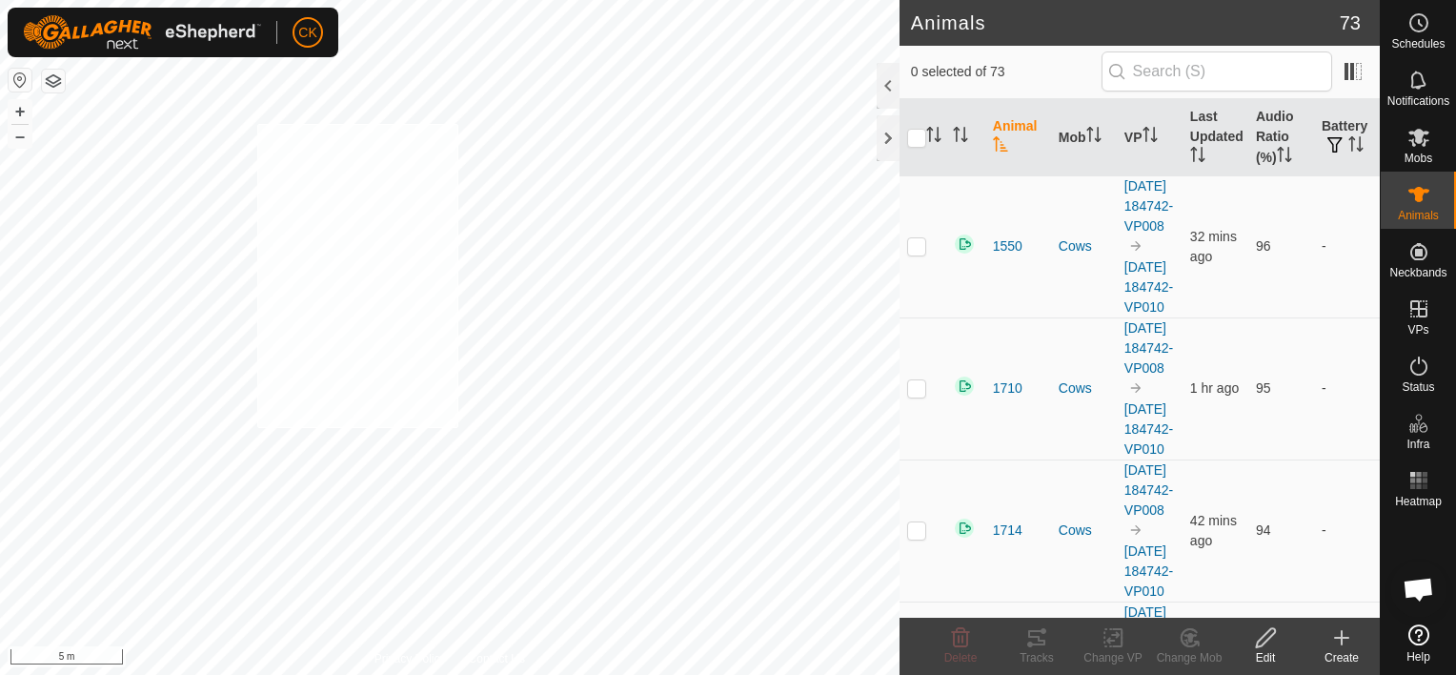
checkbox input "true"
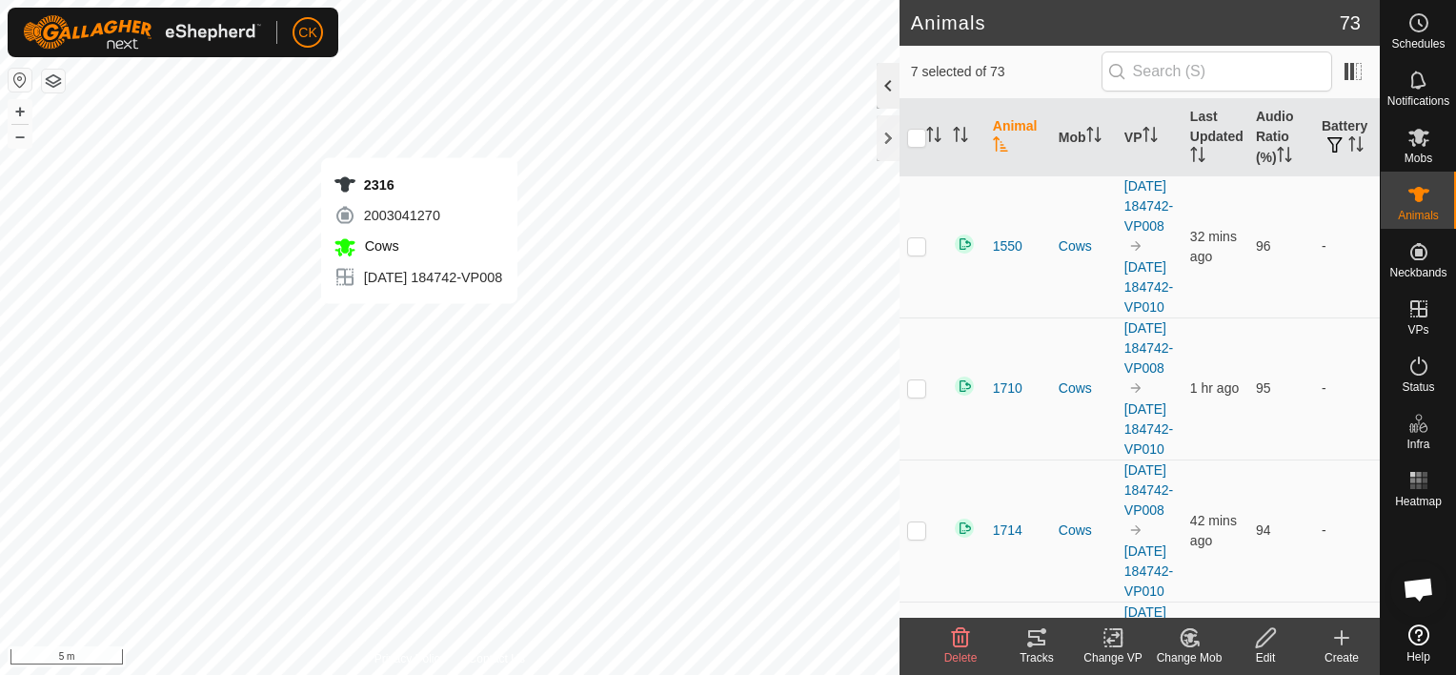
checkbox input "false"
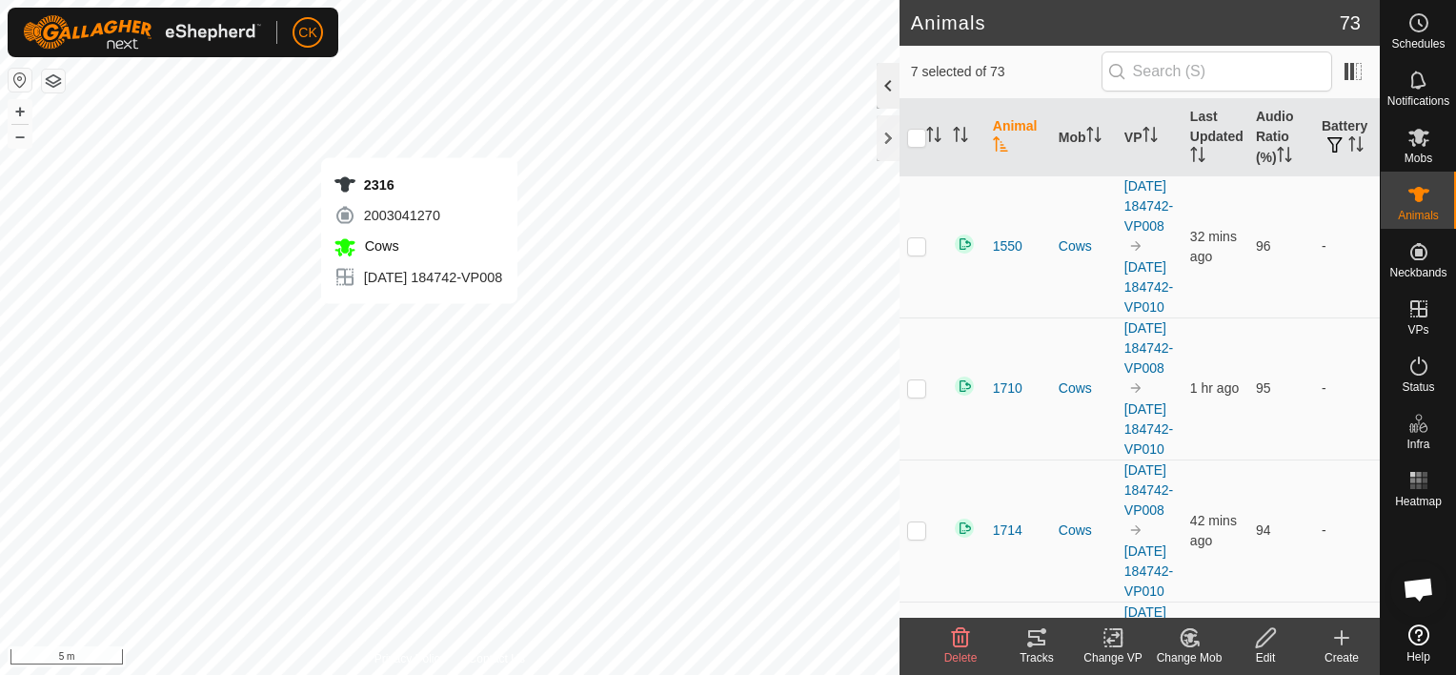
checkbox input "false"
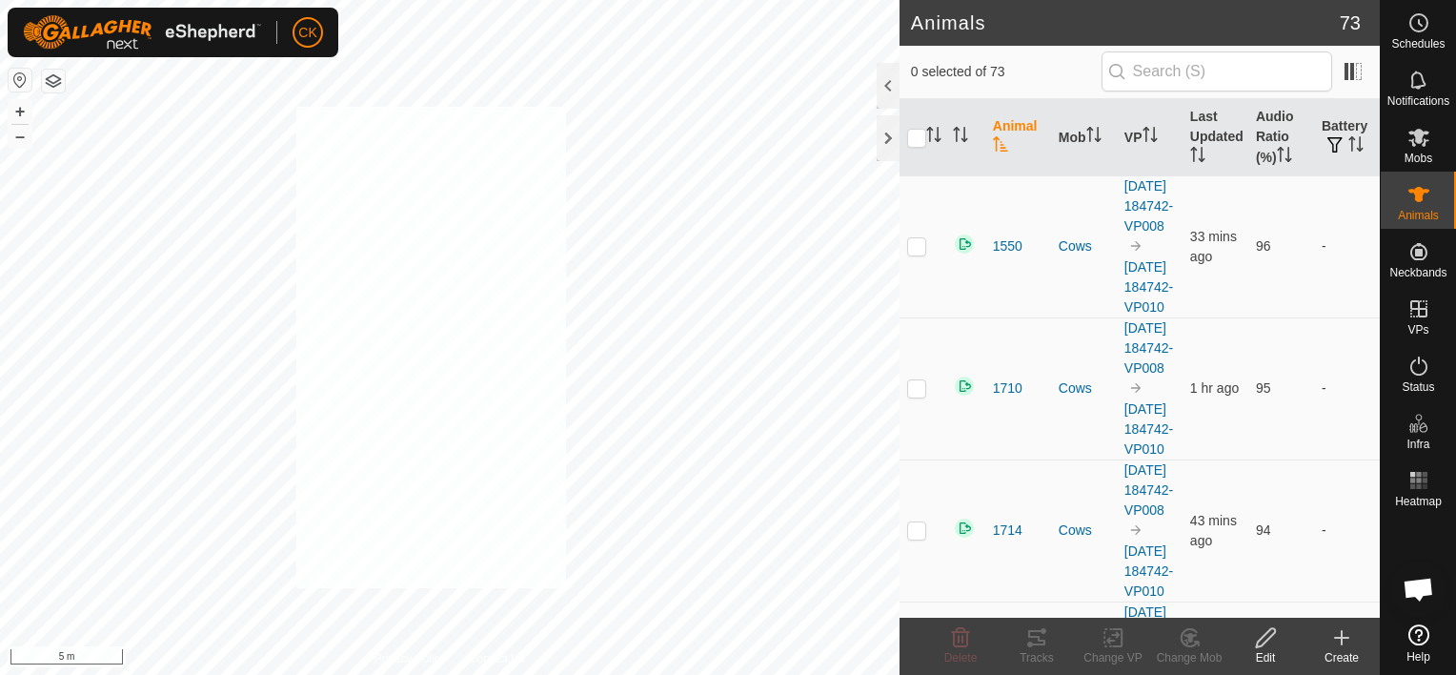
checkbox input "true"
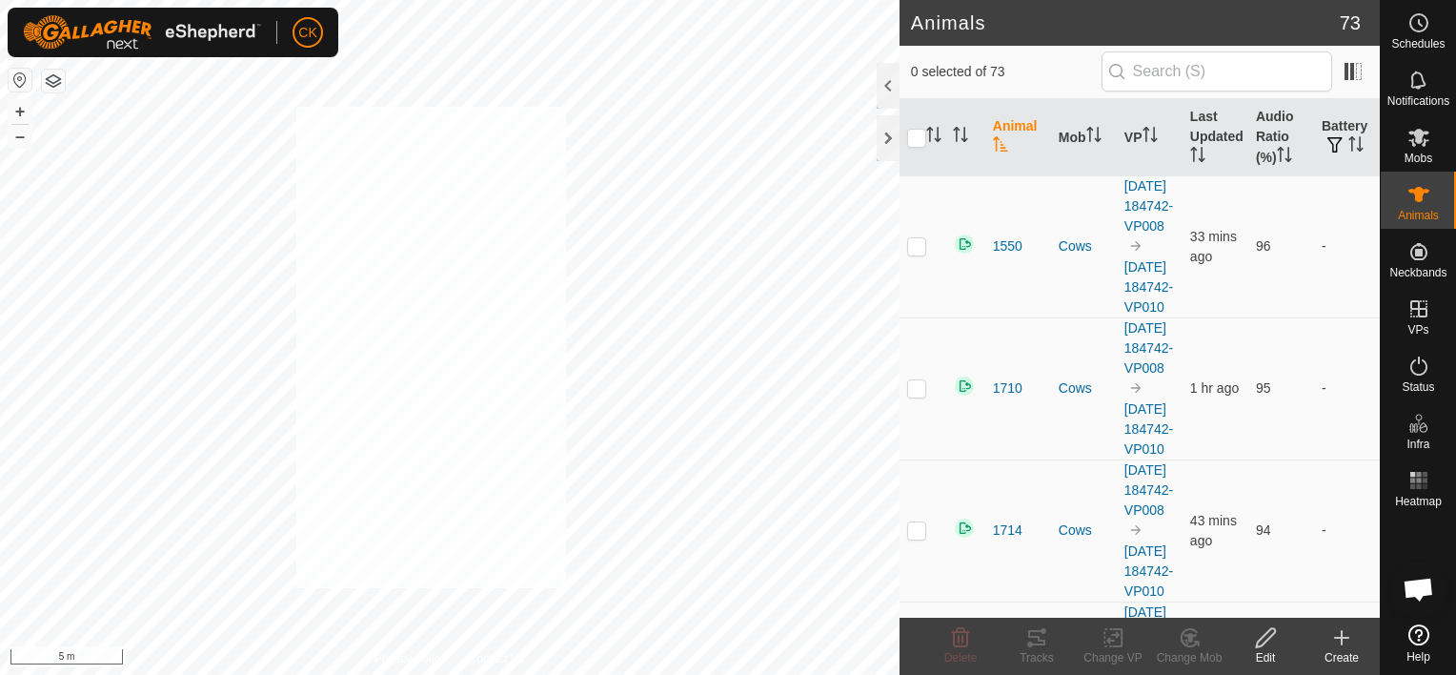
checkbox input "true"
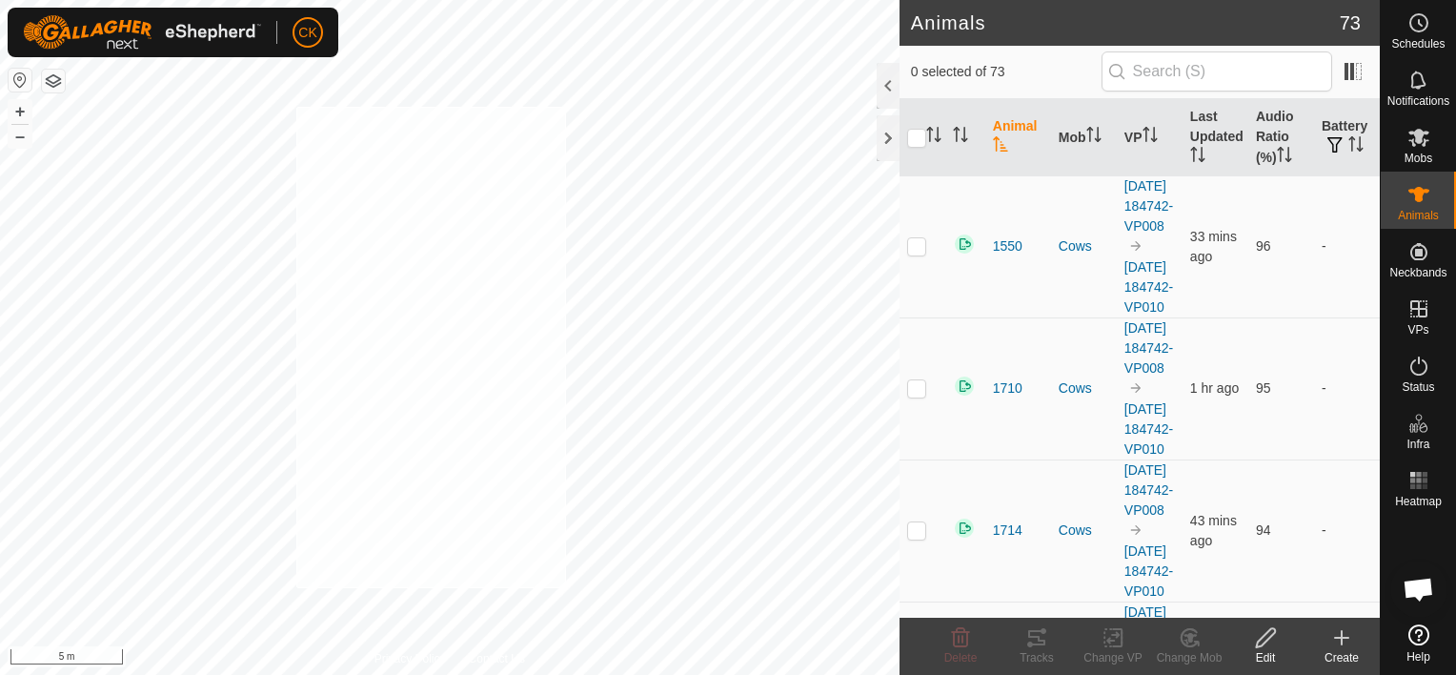
checkbox input "true"
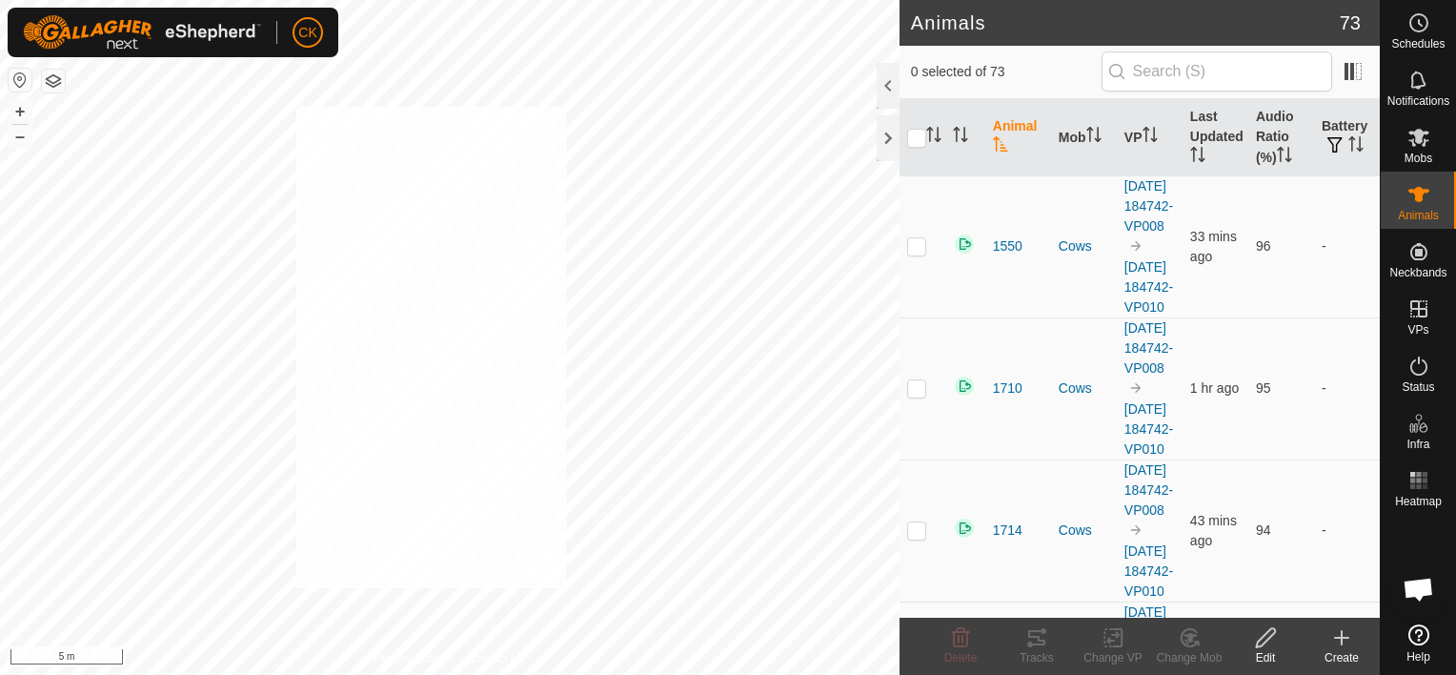
checkbox input "true"
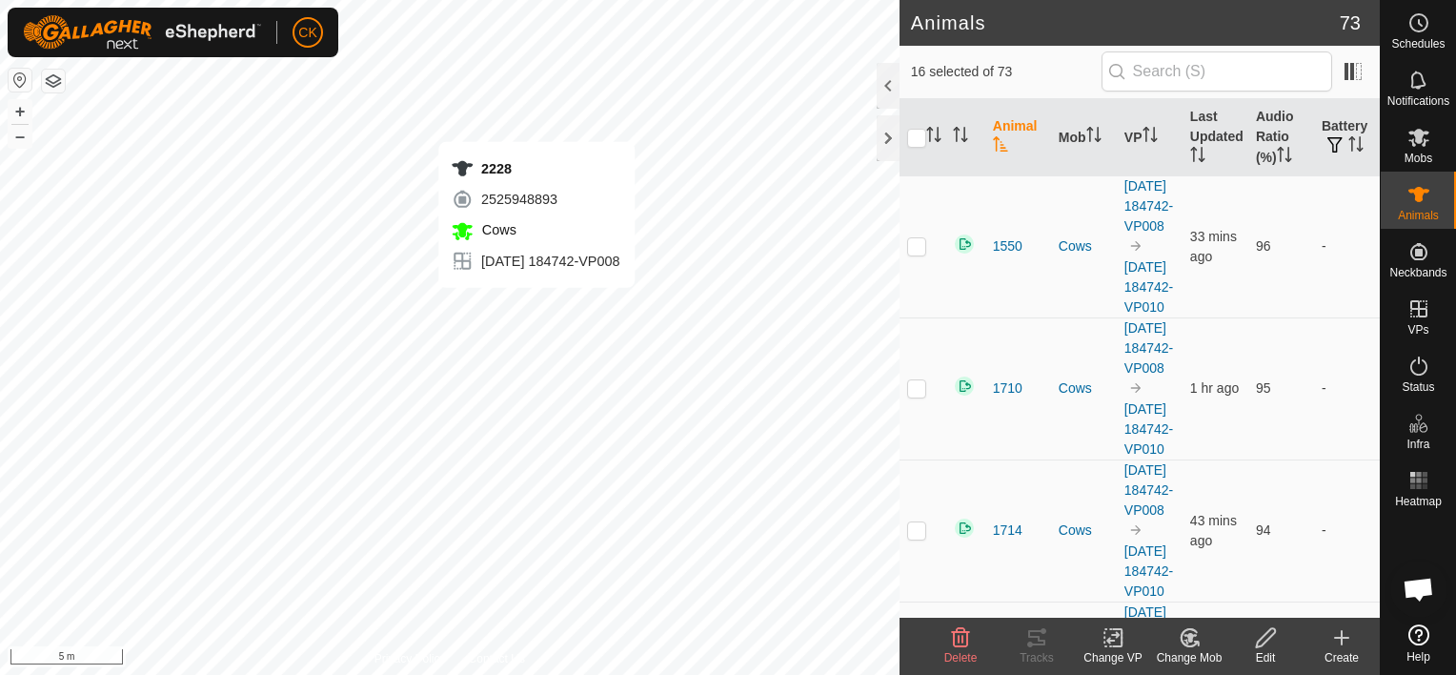
checkbox input "false"
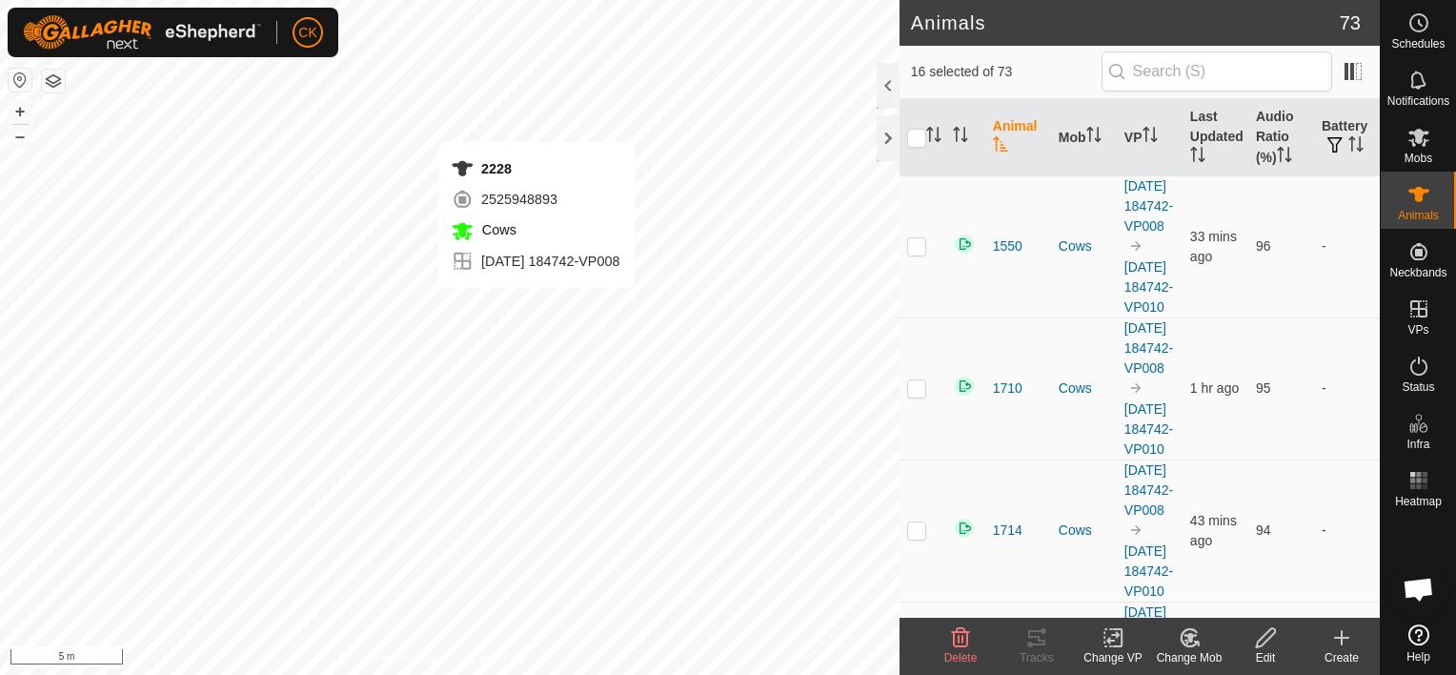
checkbox input "false"
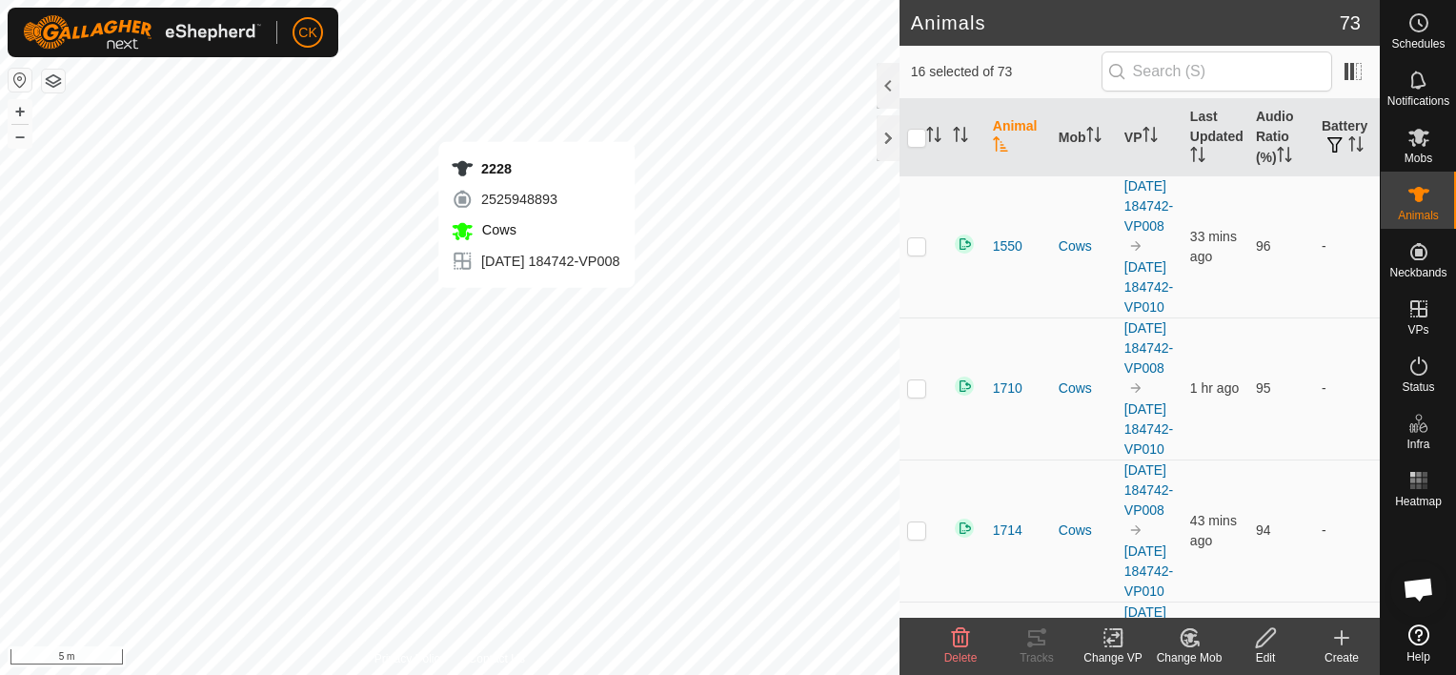
checkbox input "false"
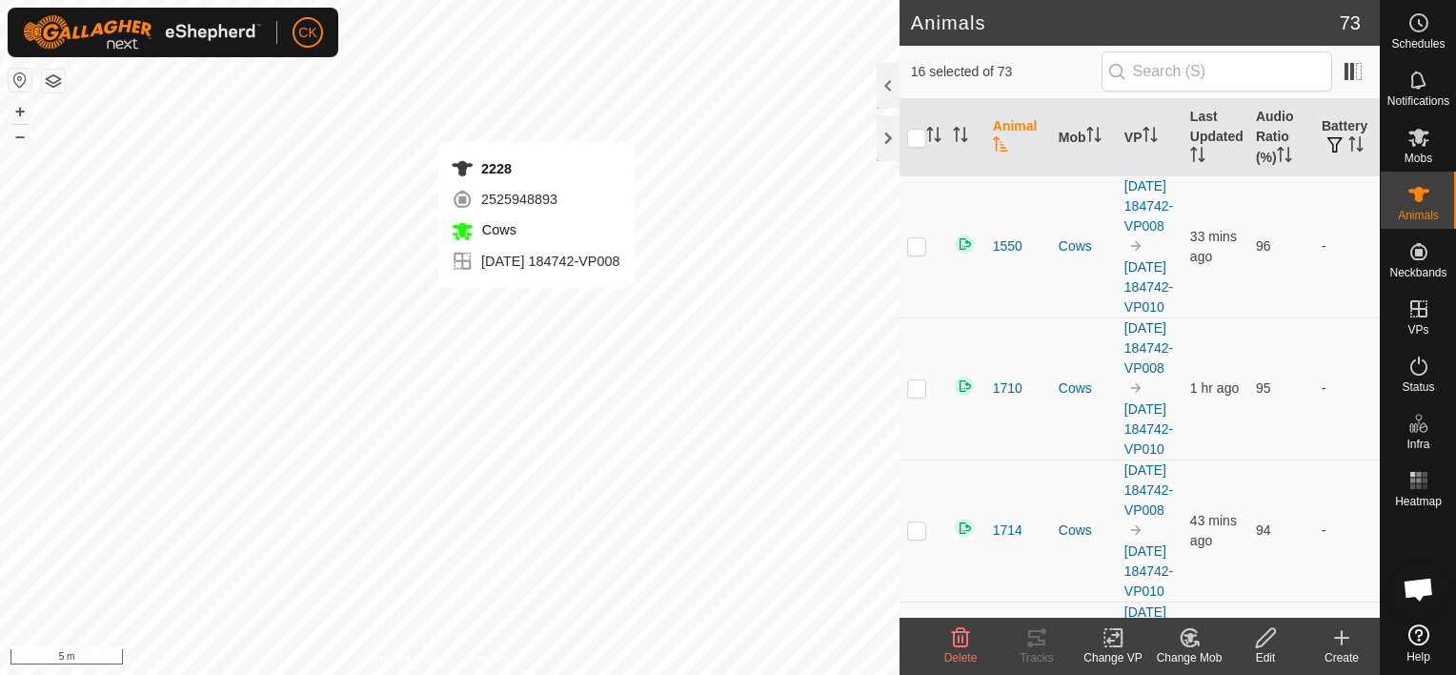
checkbox input "false"
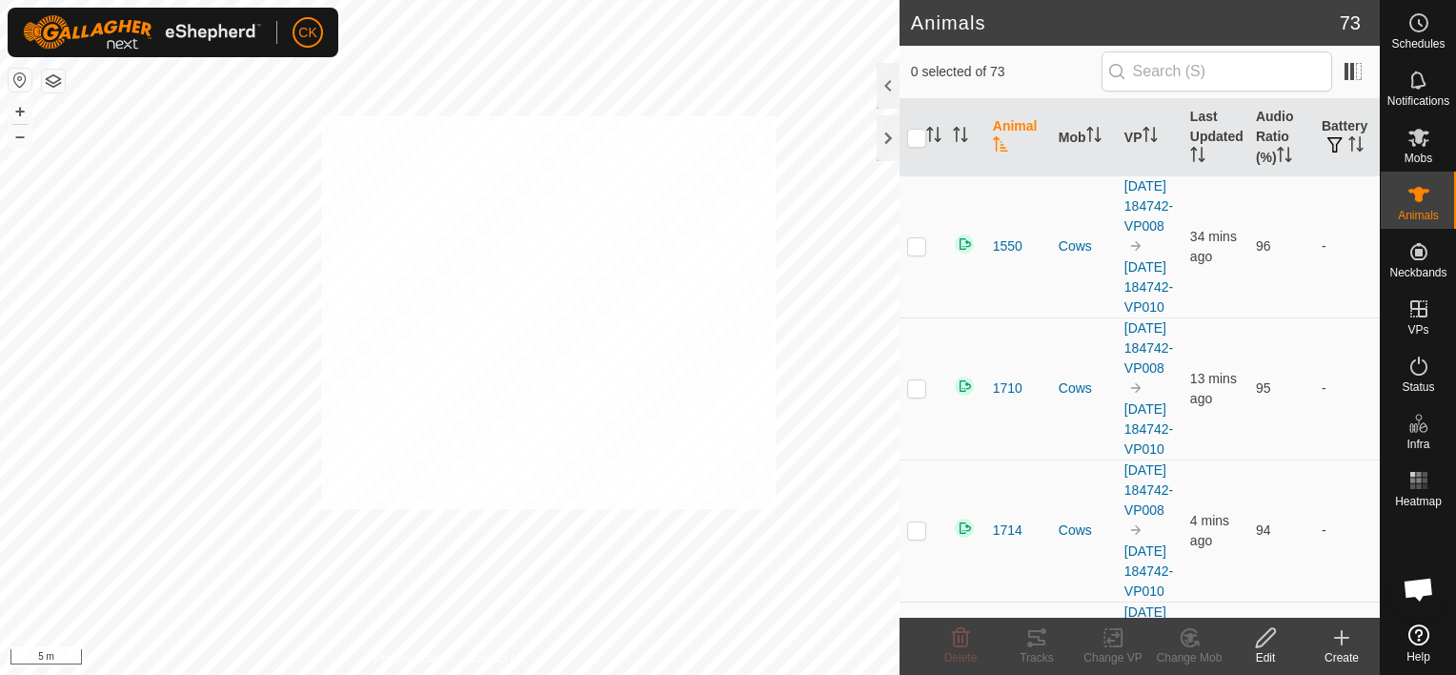
checkbox input "true"
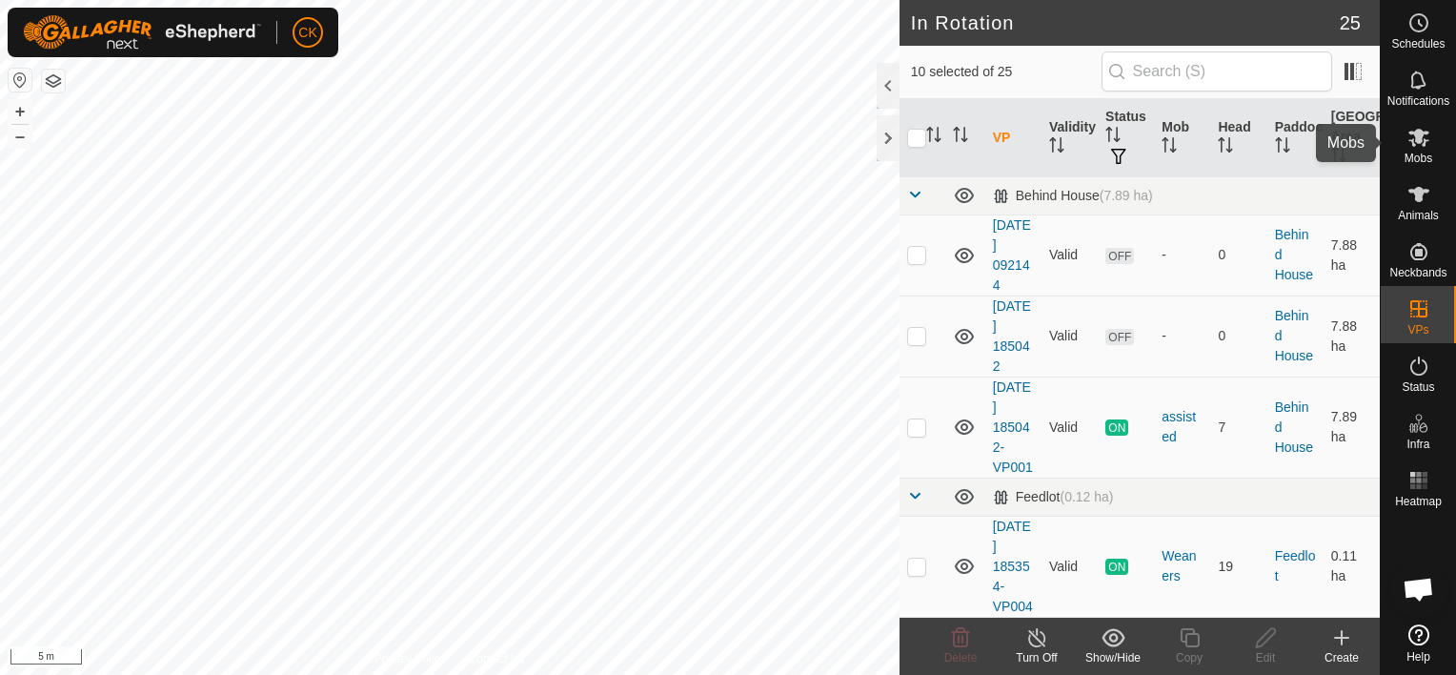
click at [1413, 142] on icon at bounding box center [1419, 138] width 21 height 18
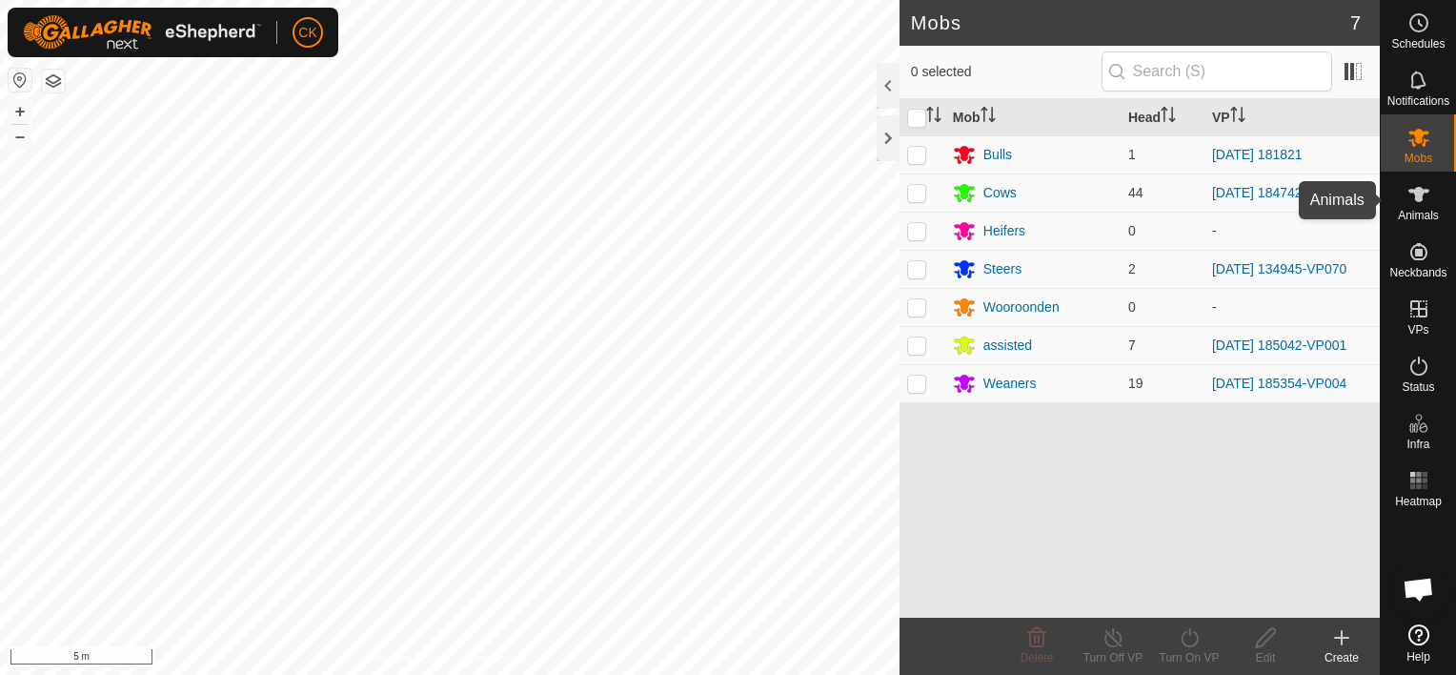
click at [1412, 197] on icon at bounding box center [1419, 194] width 23 height 23
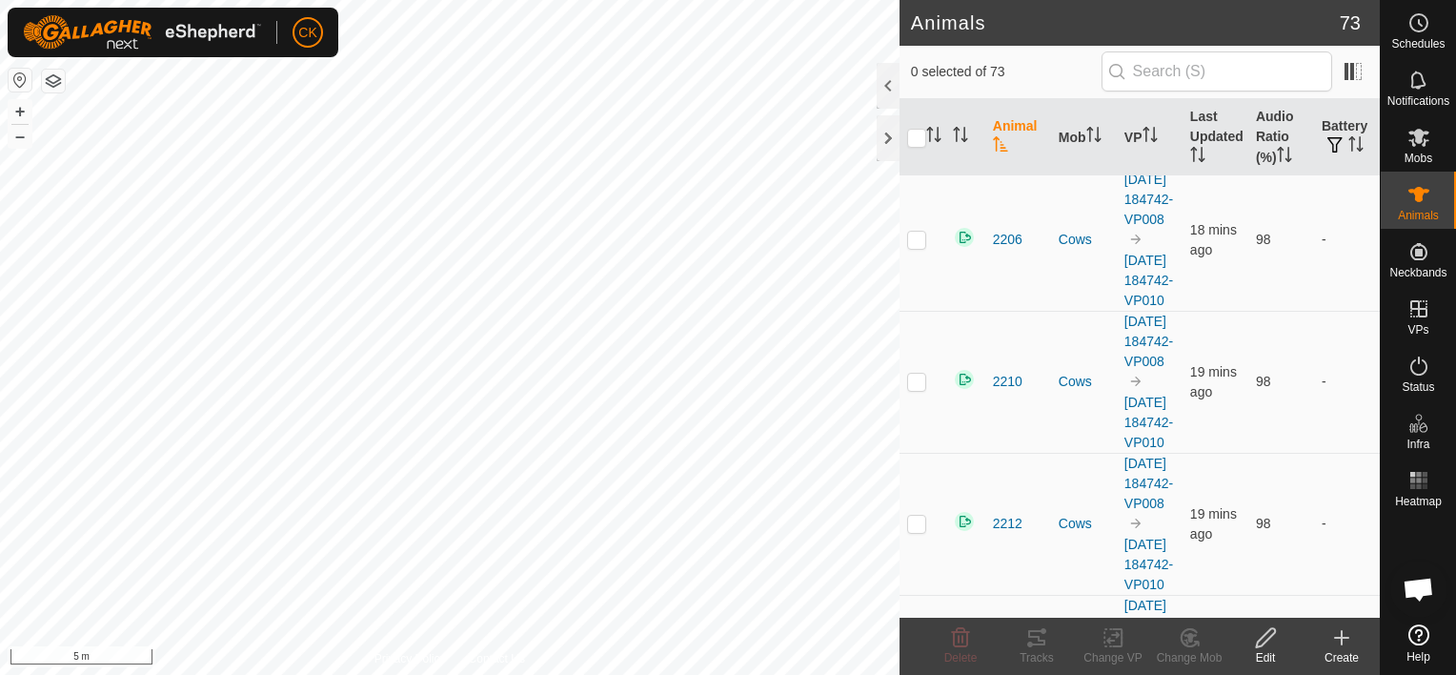
scroll to position [3145, 0]
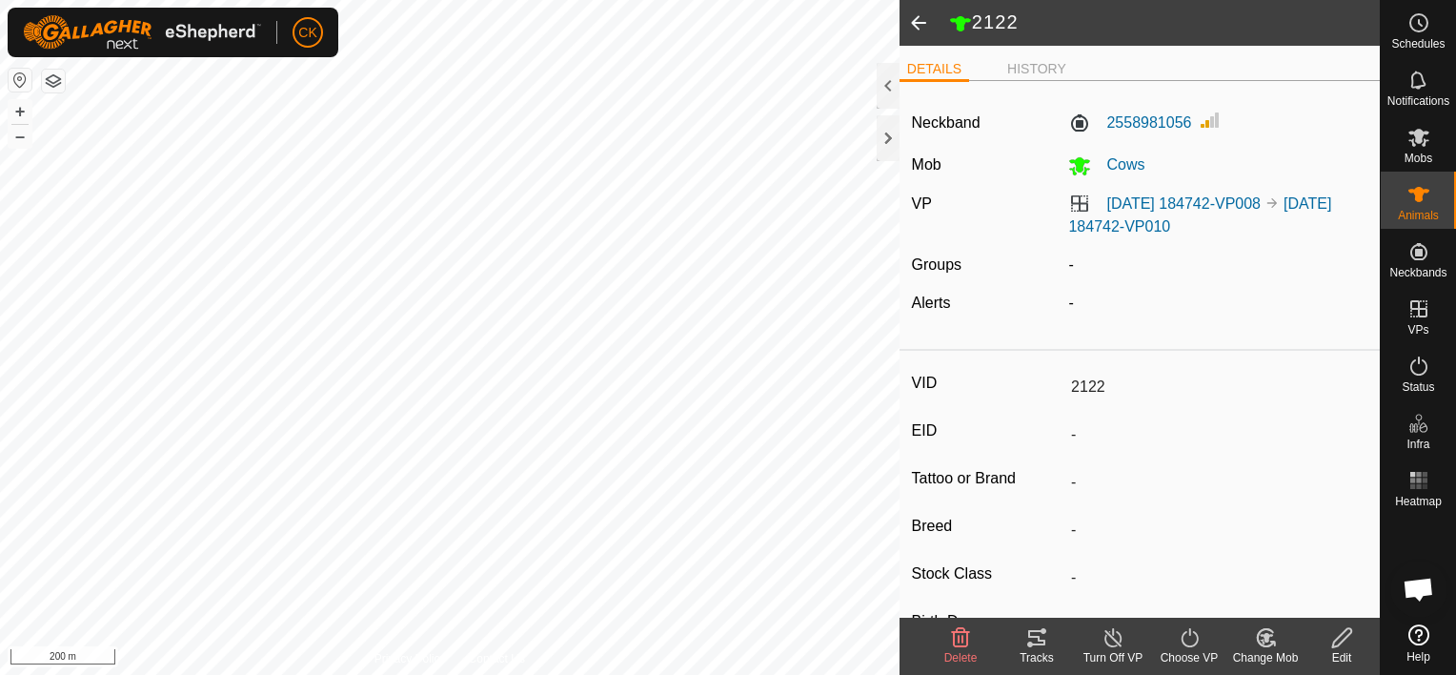
click at [556, 674] on html "CK Schedules Notifications Mobs Animals Neckbands VPs Status Infra Heatmap Help…" at bounding box center [728, 337] width 1456 height 675
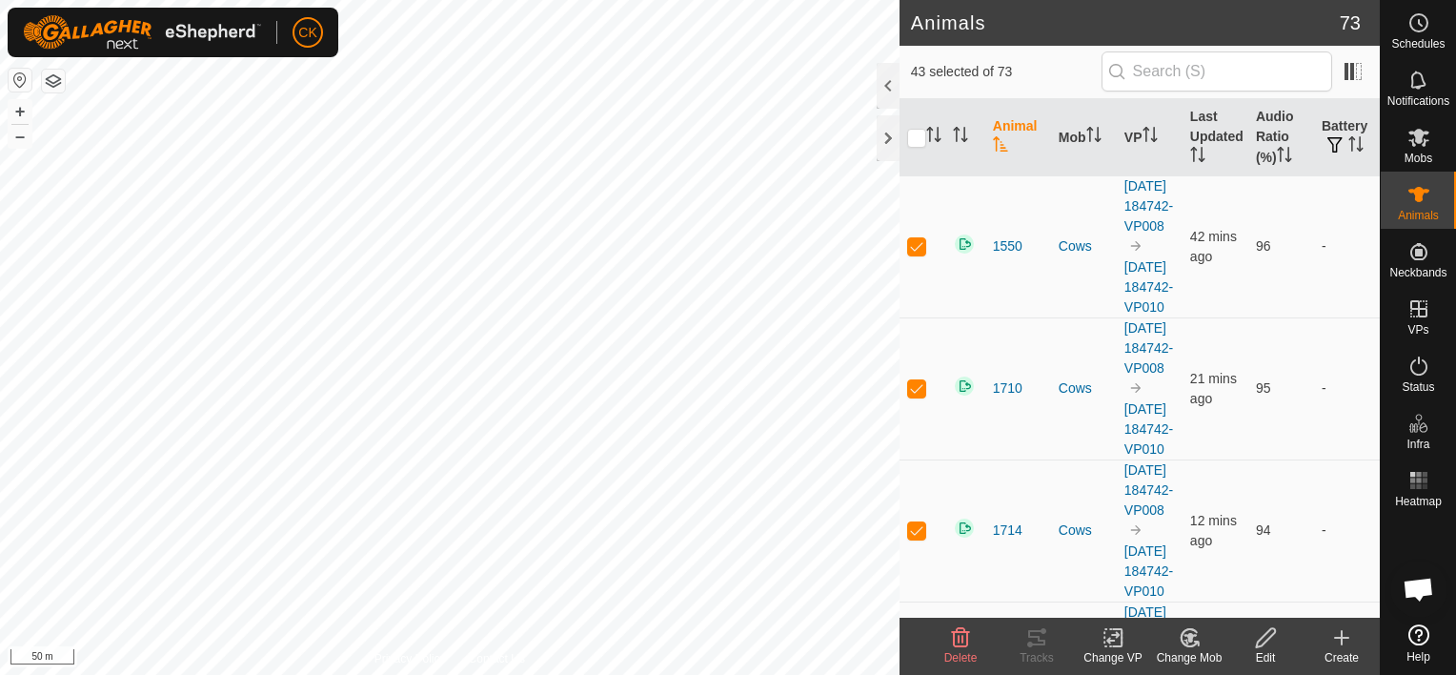
click at [514, 674] on html "CK Schedules Notifications Mobs Animals Neckbands VPs Status Infra Heatmap Help…" at bounding box center [728, 337] width 1456 height 675
